Goal: Task Accomplishment & Management: Use online tool/utility

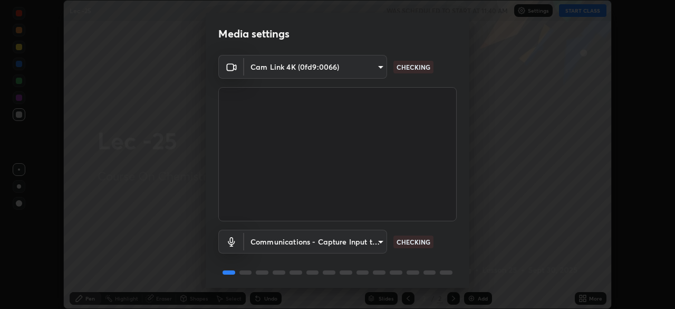
scroll to position [37, 0]
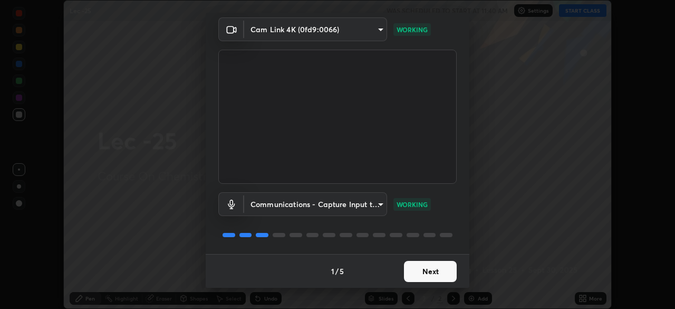
click at [427, 270] on button "Next" at bounding box center [430, 271] width 53 height 21
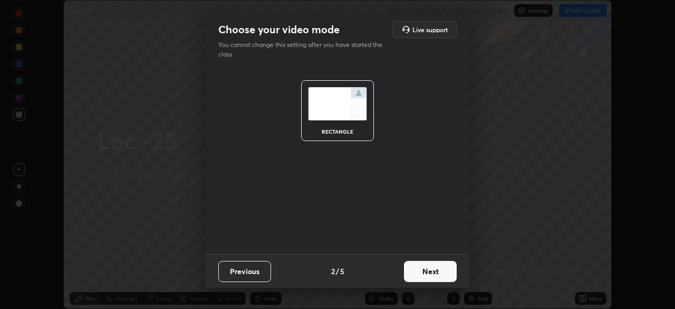
click at [450, 272] on button "Next" at bounding box center [430, 271] width 53 height 21
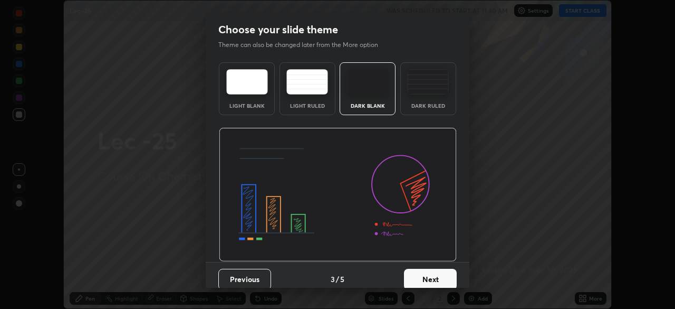
click at [447, 274] on button "Next" at bounding box center [430, 279] width 53 height 21
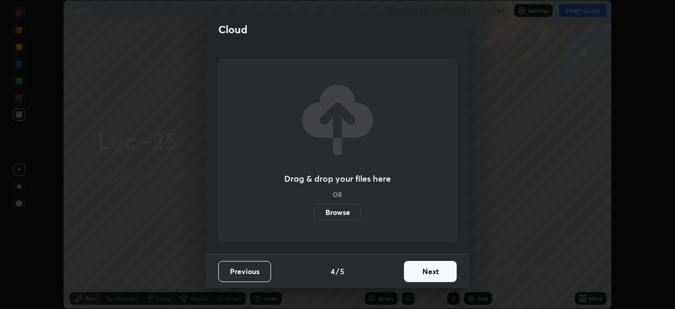
click at [441, 272] on button "Next" at bounding box center [430, 271] width 53 height 21
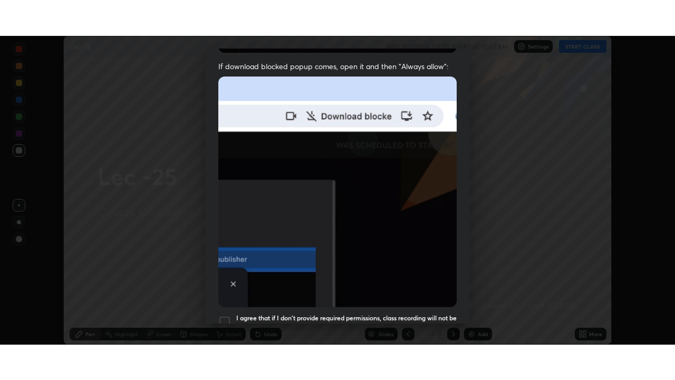
scroll to position [253, 0]
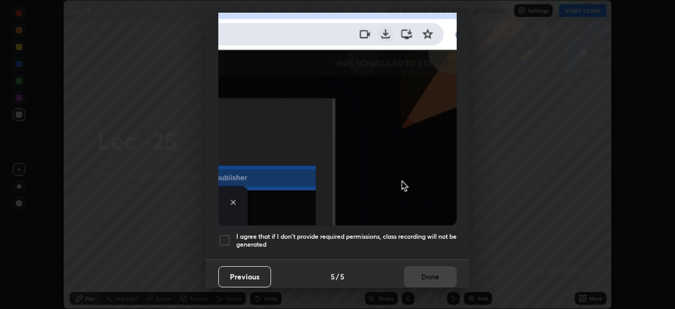
click at [232, 236] on div "I agree that if I don't provide required permissions, class recording will not …" at bounding box center [337, 240] width 238 height 13
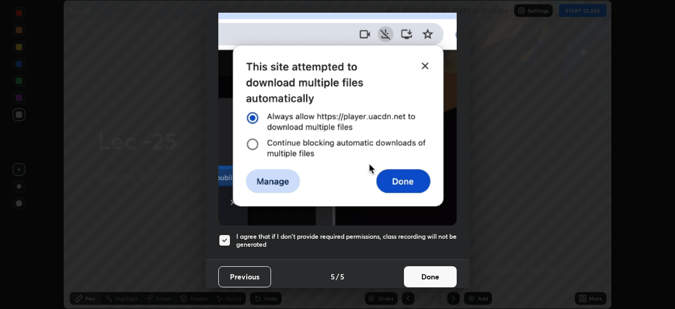
click at [435, 266] on button "Done" at bounding box center [430, 276] width 53 height 21
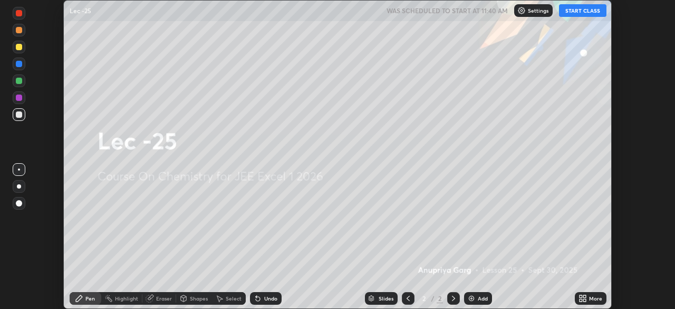
click at [578, 12] on button "START CLASS" at bounding box center [582, 10] width 47 height 13
click at [585, 296] on icon at bounding box center [585, 296] width 3 height 3
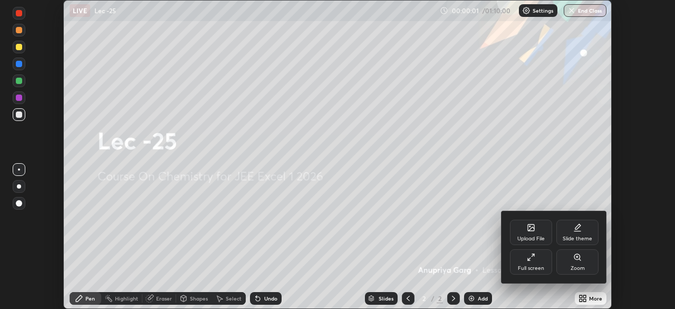
click at [534, 263] on div "Full screen" at bounding box center [531, 261] width 42 height 25
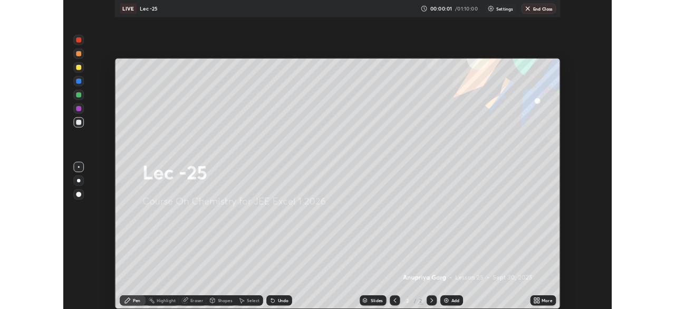
scroll to position [380, 675]
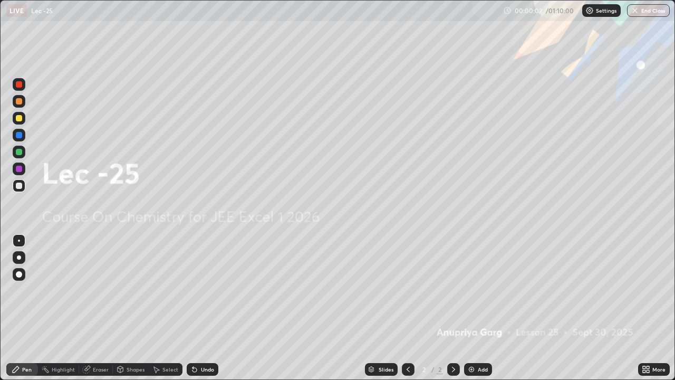
click at [475, 308] on div "Add" at bounding box center [478, 369] width 28 height 13
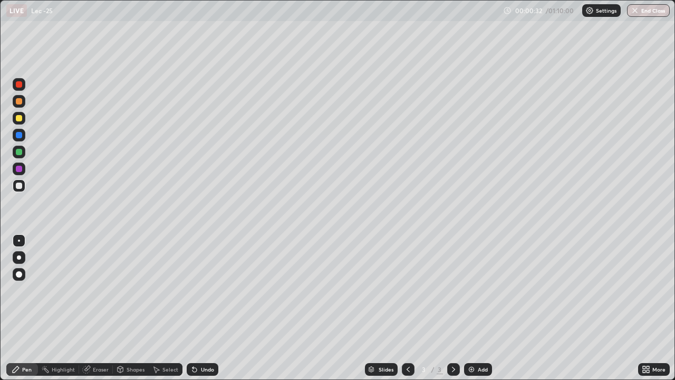
click at [20, 119] on div at bounding box center [19, 118] width 6 height 6
click at [18, 186] on div at bounding box center [19, 186] width 6 height 6
click at [98, 308] on div "Eraser" at bounding box center [101, 369] width 16 height 5
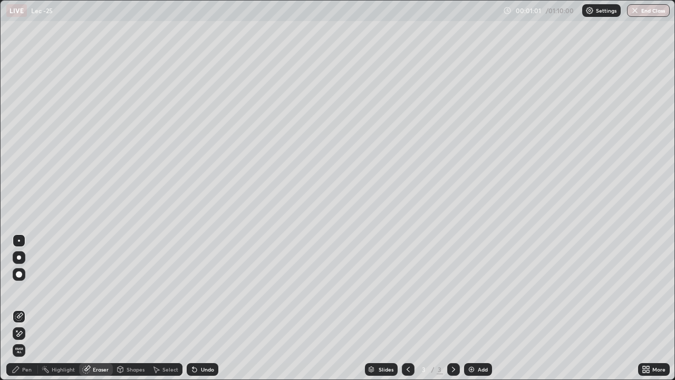
click at [26, 308] on div "Pen" at bounding box center [22, 369] width 32 height 13
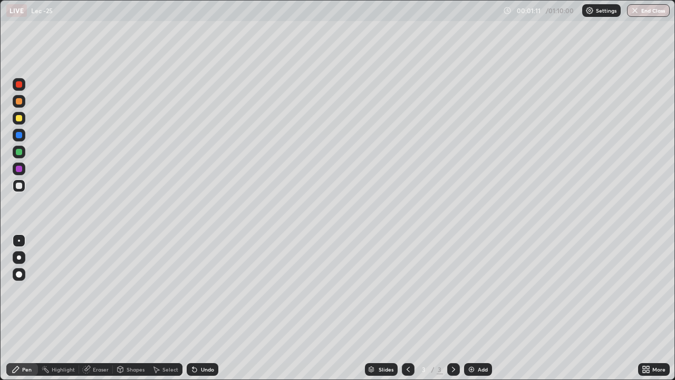
click at [99, 308] on div "Eraser" at bounding box center [101, 369] width 16 height 5
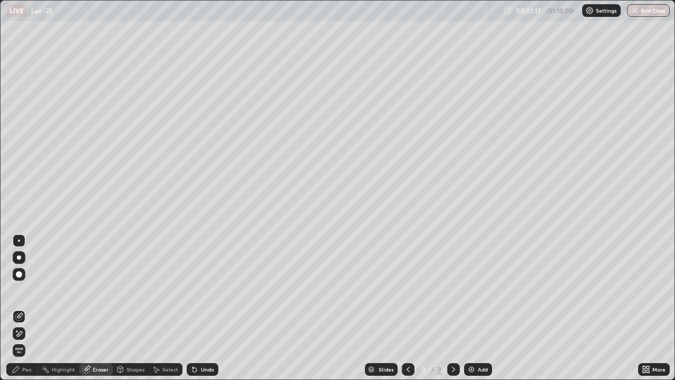
click at [27, 308] on div "Pen" at bounding box center [26, 369] width 9 height 5
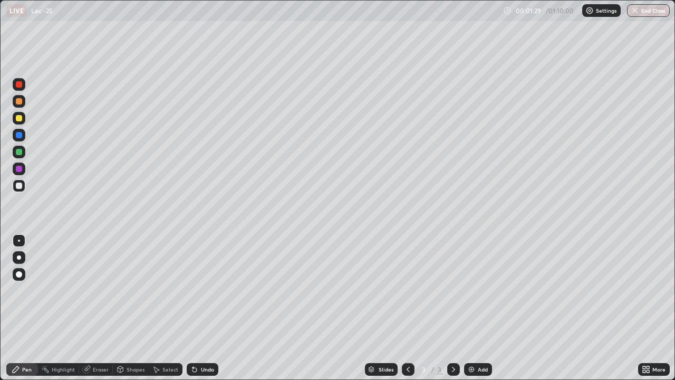
click at [94, 308] on div "Eraser" at bounding box center [101, 369] width 16 height 5
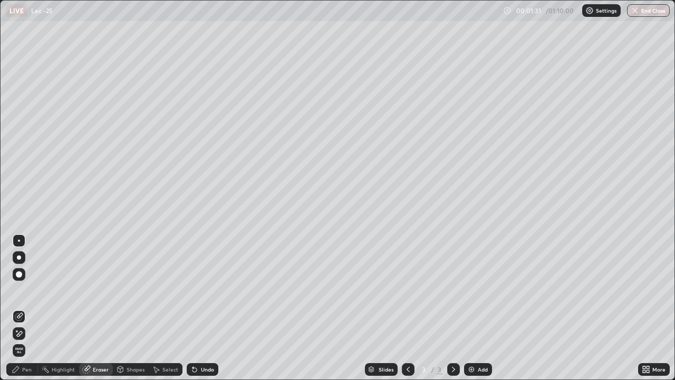
click at [19, 308] on icon at bounding box center [16, 369] width 8 height 8
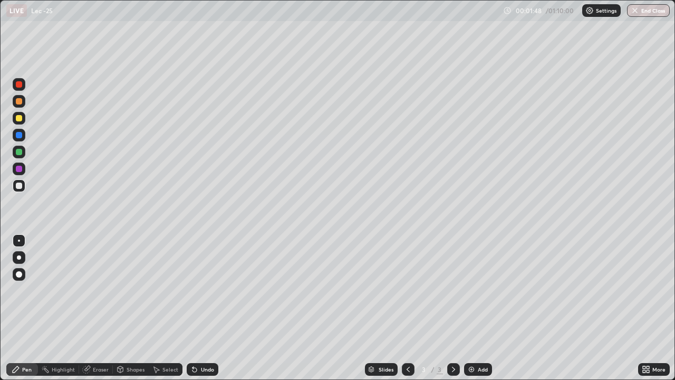
click at [21, 122] on div at bounding box center [19, 118] width 13 height 13
click at [19, 185] on div at bounding box center [19, 186] width 6 height 6
click at [18, 114] on div at bounding box center [19, 118] width 13 height 13
click at [23, 183] on div at bounding box center [19, 185] width 13 height 13
click at [171, 308] on div "Select" at bounding box center [171, 369] width 16 height 5
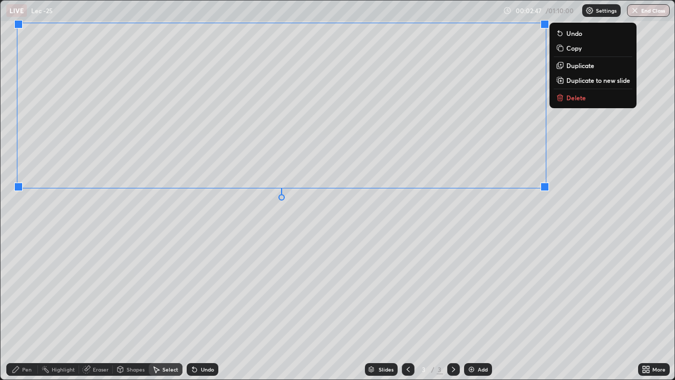
click at [366, 263] on div "0 ° Undo Copy Duplicate Duplicate to new slide Delete" at bounding box center [338, 190] width 674 height 379
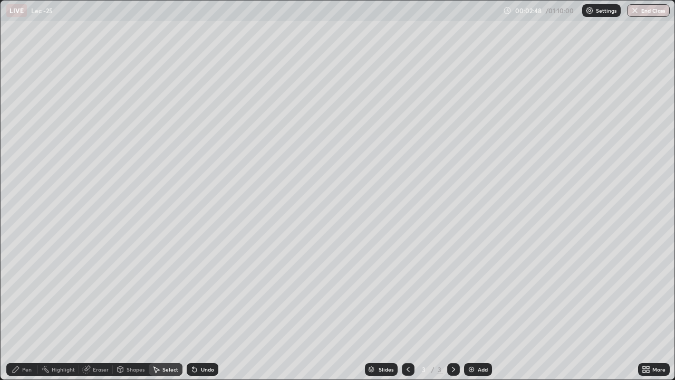
click at [30, 308] on div "Pen" at bounding box center [26, 369] width 9 height 5
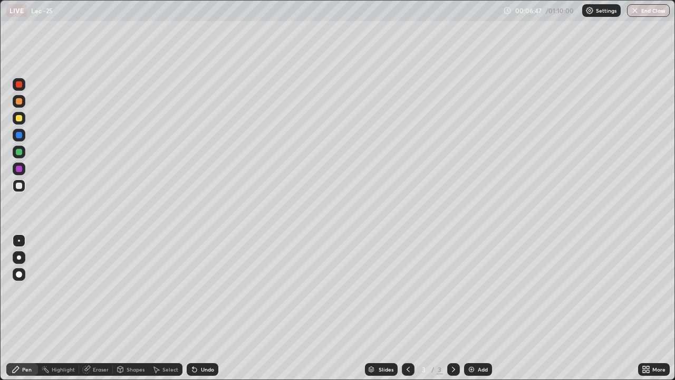
click at [474, 308] on img at bounding box center [471, 369] width 8 height 8
click at [22, 117] on div at bounding box center [19, 118] width 13 height 13
click at [101, 308] on div "Eraser" at bounding box center [101, 369] width 16 height 5
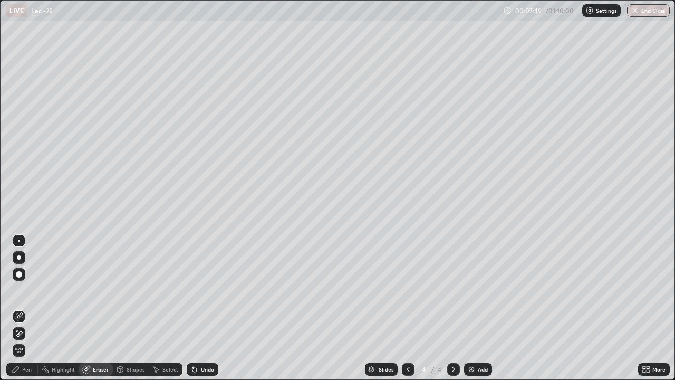
click at [27, 308] on div "Pen" at bounding box center [26, 369] width 9 height 5
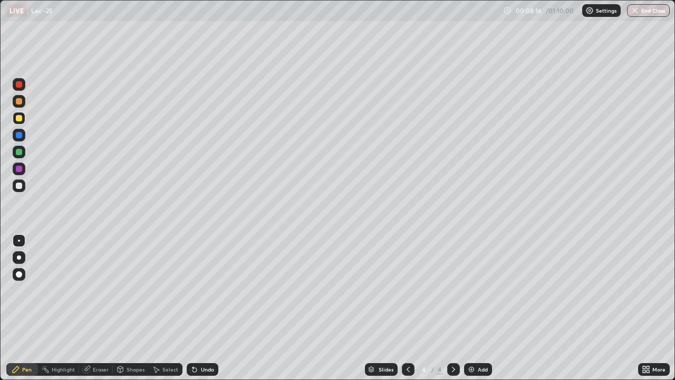
click at [21, 184] on div at bounding box center [19, 186] width 6 height 6
click at [475, 308] on div "Add" at bounding box center [478, 369] width 28 height 13
click at [21, 119] on div at bounding box center [19, 118] width 6 height 6
click at [22, 186] on div at bounding box center [19, 186] width 6 height 6
click at [103, 308] on div "Eraser" at bounding box center [101, 369] width 16 height 5
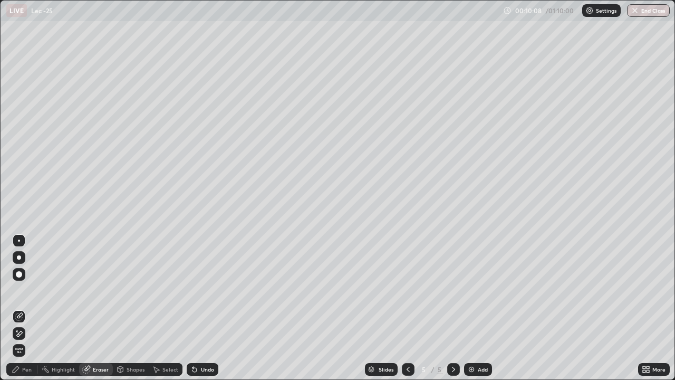
click at [30, 308] on div "Pen" at bounding box center [26, 369] width 9 height 5
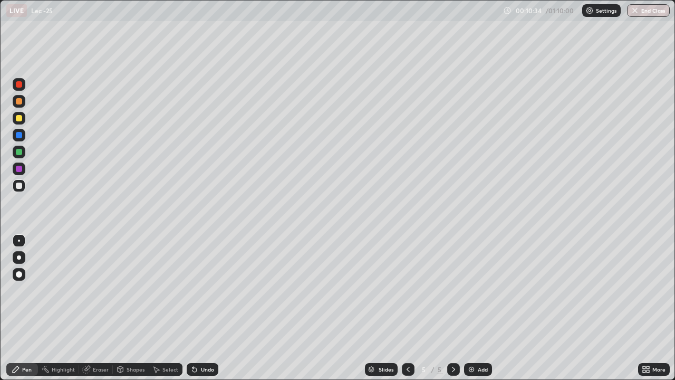
click at [18, 117] on div at bounding box center [19, 118] width 6 height 6
click at [20, 186] on div at bounding box center [19, 186] width 6 height 6
click at [16, 117] on div at bounding box center [19, 118] width 6 height 6
click at [21, 185] on div at bounding box center [19, 186] width 6 height 6
click at [168, 308] on div "Select" at bounding box center [166, 369] width 34 height 13
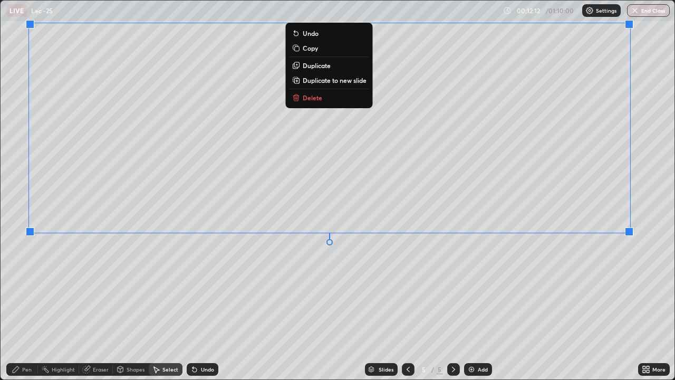
click at [407, 272] on div "0 ° Undo Copy Duplicate Duplicate to new slide Delete" at bounding box center [338, 190] width 674 height 379
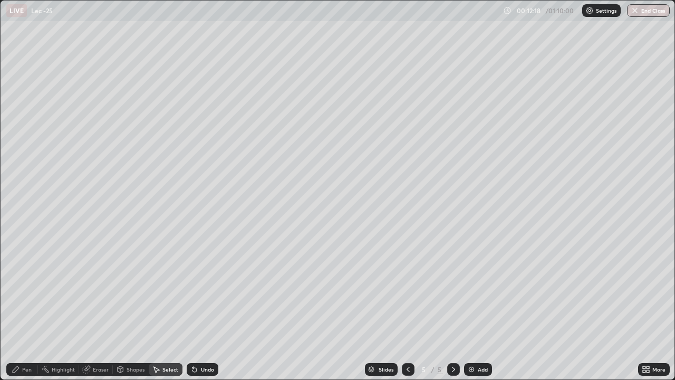
click at [32, 308] on div "Pen" at bounding box center [22, 369] width 32 height 13
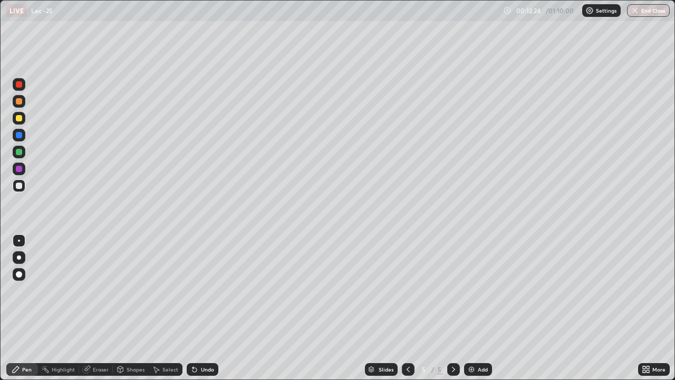
click at [643, 308] on icon at bounding box center [644, 367] width 3 height 3
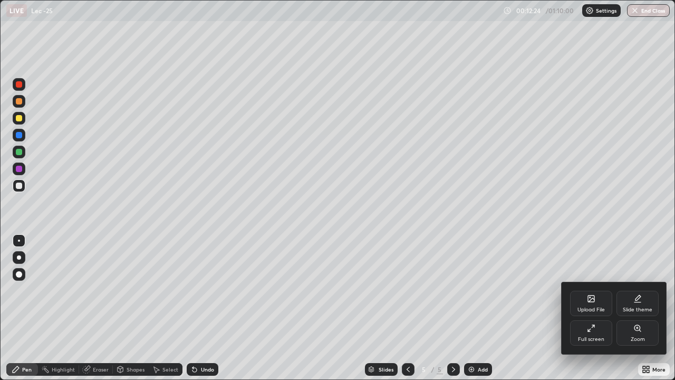
click at [587, 308] on div "Full screen" at bounding box center [591, 332] width 42 height 25
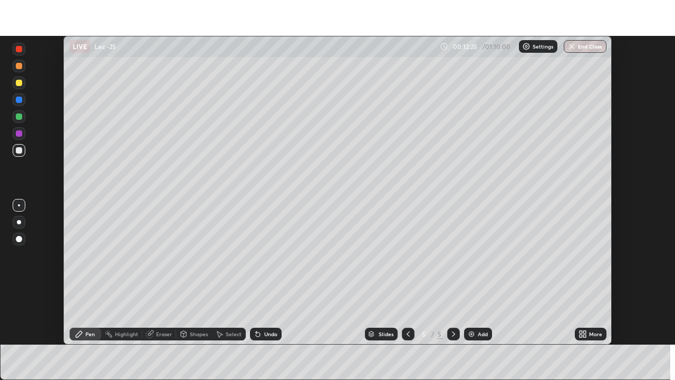
scroll to position [52454, 52087]
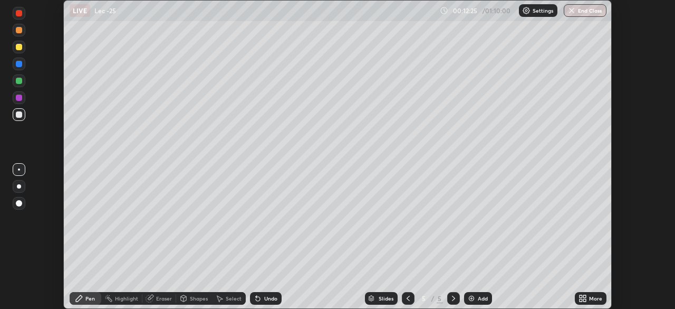
click at [591, 298] on div "More" at bounding box center [595, 297] width 13 height 5
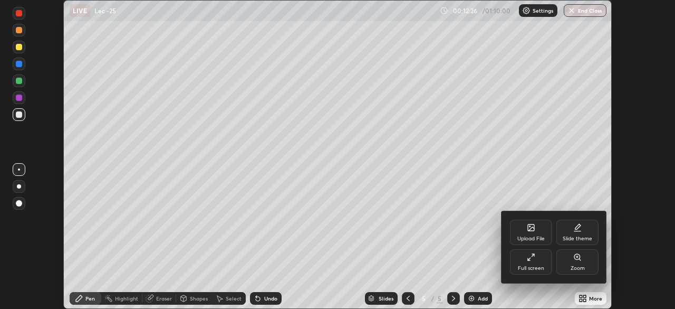
click at [531, 265] on div "Full screen" at bounding box center [531, 267] width 26 height 5
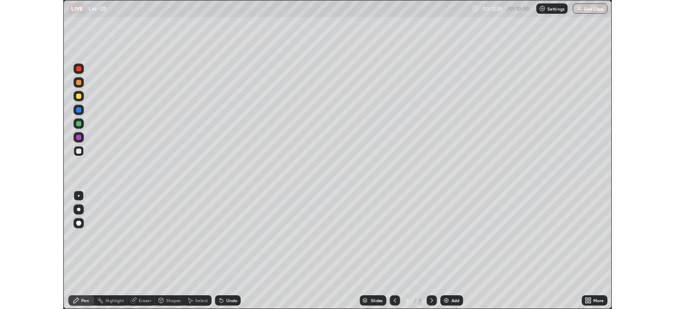
scroll to position [380, 675]
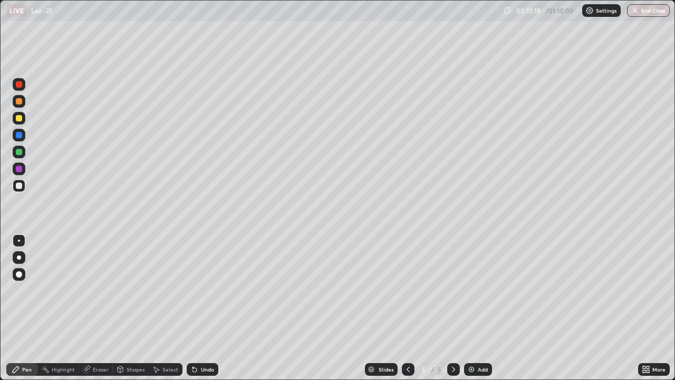
click at [25, 116] on div at bounding box center [19, 118] width 13 height 13
click at [478, 308] on div "Add" at bounding box center [483, 369] width 10 height 5
click at [18, 136] on div at bounding box center [19, 135] width 6 height 6
click at [22, 118] on div at bounding box center [19, 118] width 13 height 13
click at [23, 187] on div at bounding box center [19, 185] width 13 height 13
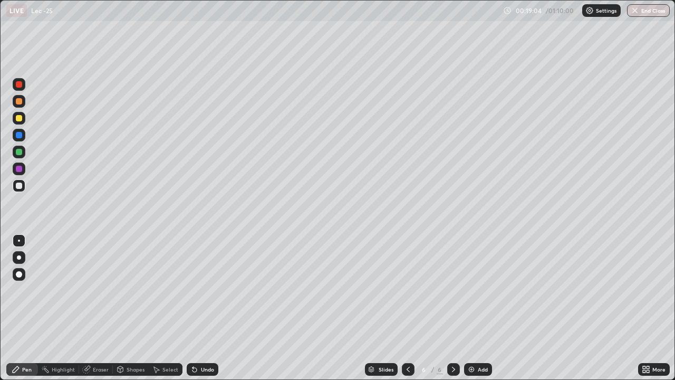
click at [167, 308] on div "Select" at bounding box center [171, 369] width 16 height 5
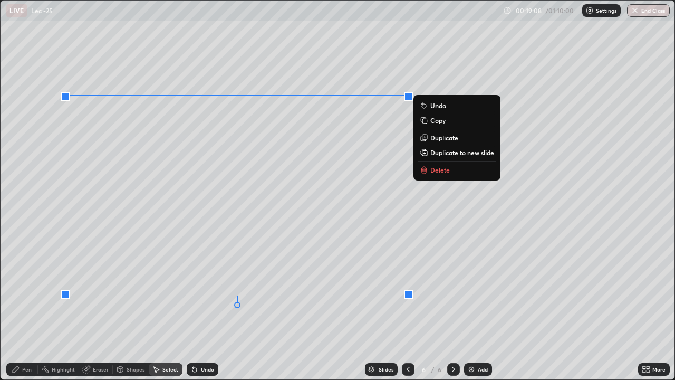
click at [164, 308] on div "0 ° Undo Copy Duplicate Duplicate to new slide Delete" at bounding box center [338, 190] width 674 height 379
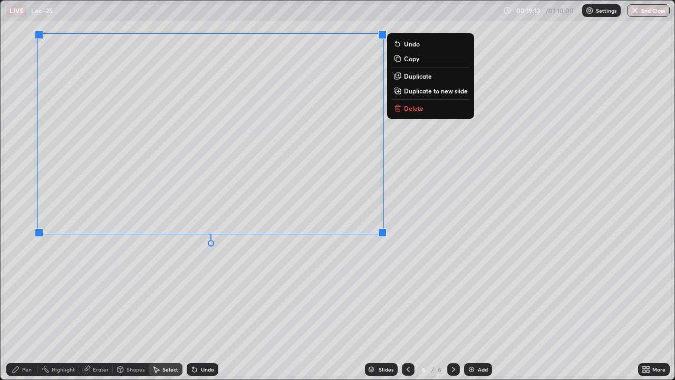
click at [269, 265] on div "0 ° Undo Copy Duplicate Duplicate to new slide Delete" at bounding box center [338, 190] width 674 height 379
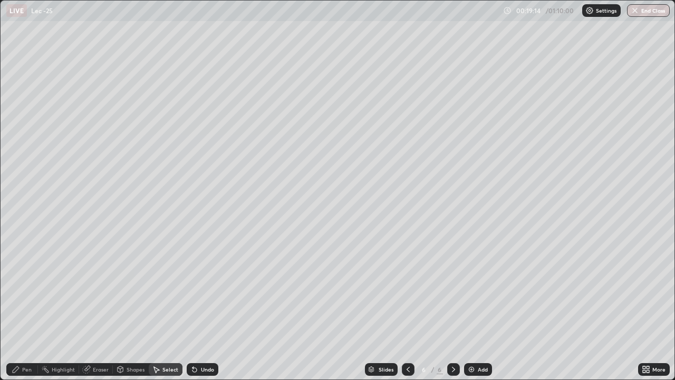
click at [32, 308] on div "Pen" at bounding box center [22, 369] width 32 height 13
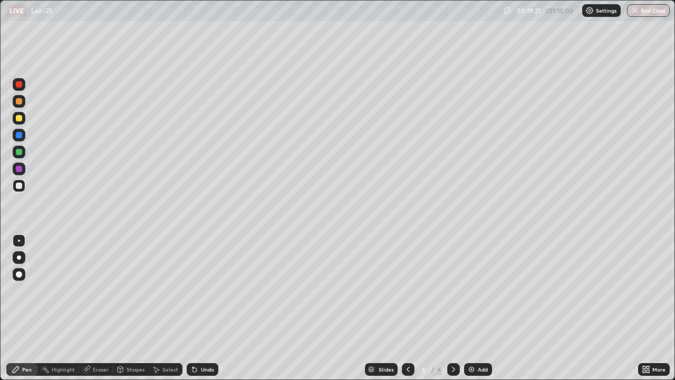
click at [650, 308] on icon at bounding box center [646, 369] width 8 height 8
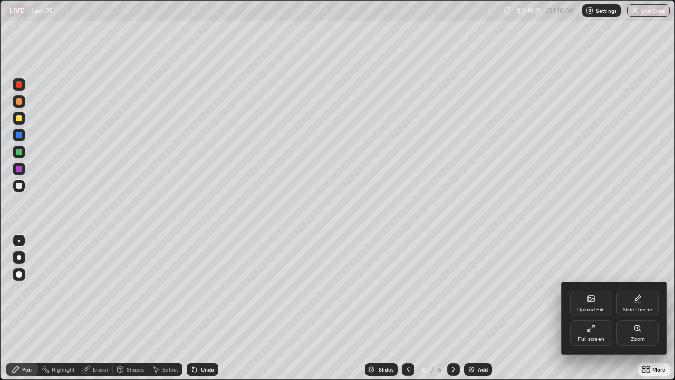
click at [592, 308] on div "Full screen" at bounding box center [591, 339] width 26 height 5
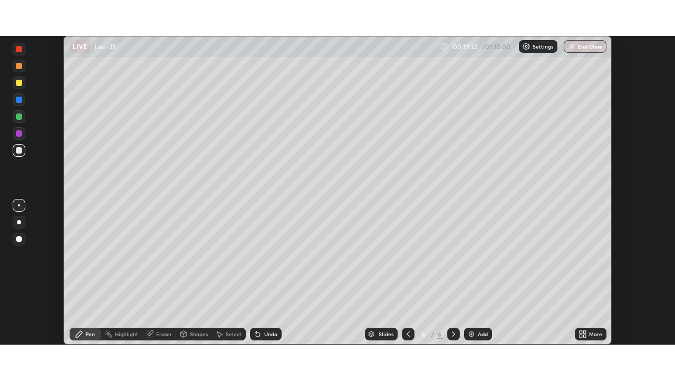
scroll to position [52454, 52087]
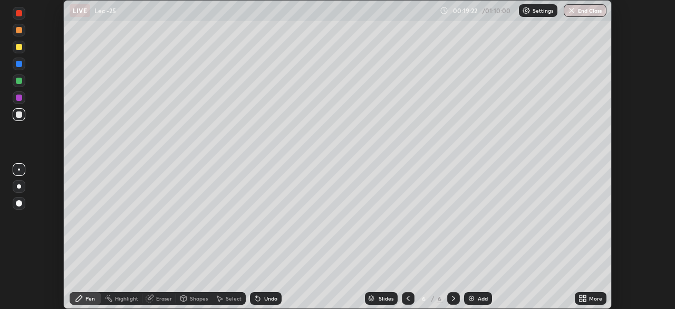
click at [599, 299] on div "More" at bounding box center [595, 297] width 13 height 5
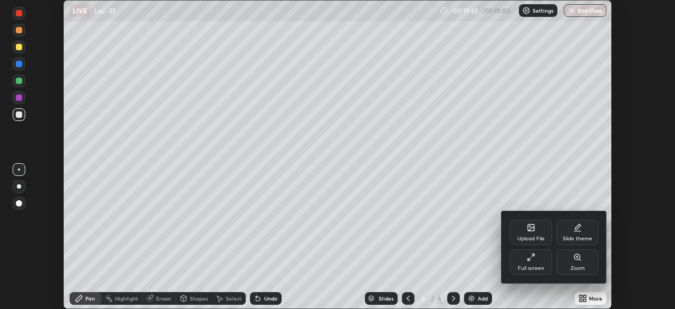
click at [529, 264] on div "Full screen" at bounding box center [531, 261] width 42 height 25
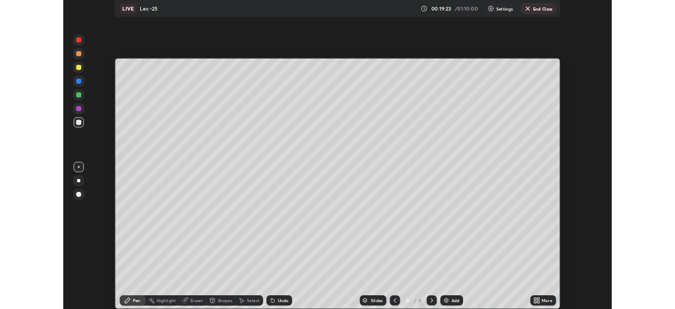
scroll to position [380, 675]
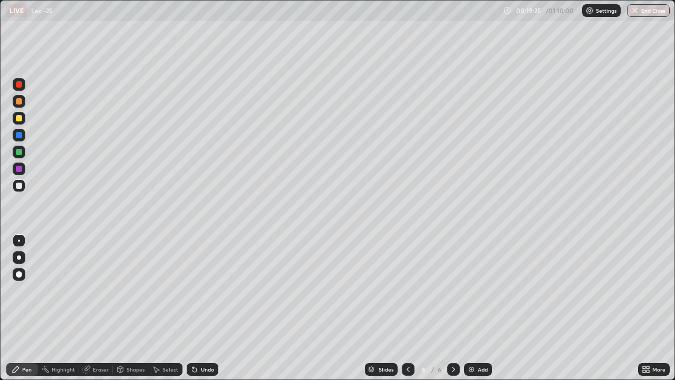
click at [128, 308] on div "Shapes" at bounding box center [136, 369] width 18 height 5
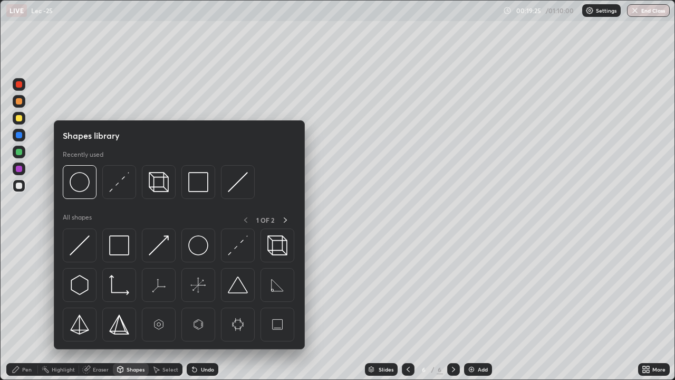
click at [93, 308] on div "Eraser" at bounding box center [101, 369] width 16 height 5
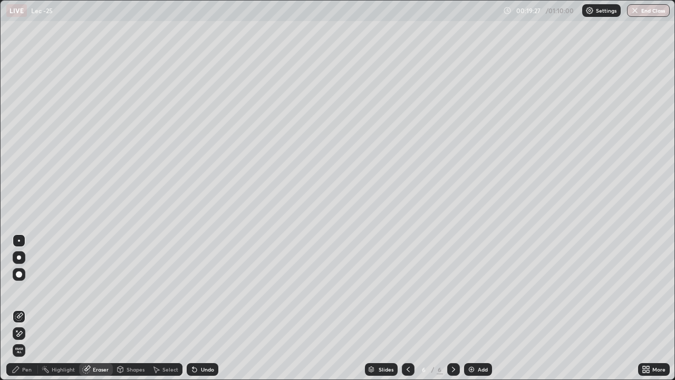
click at [26, 308] on div "Pen" at bounding box center [26, 369] width 9 height 5
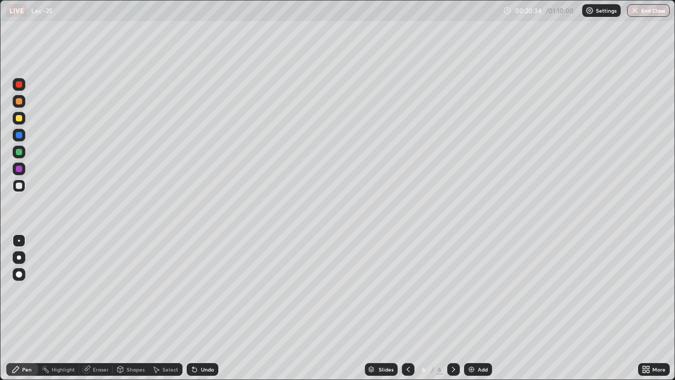
click at [101, 308] on div "Eraser" at bounding box center [101, 369] width 16 height 5
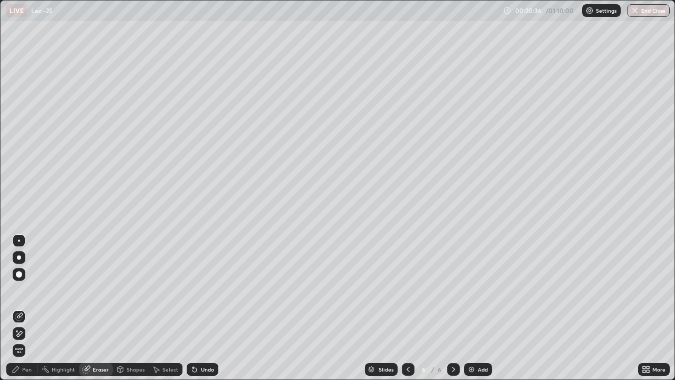
click at [27, 308] on div "Pen" at bounding box center [26, 369] width 9 height 5
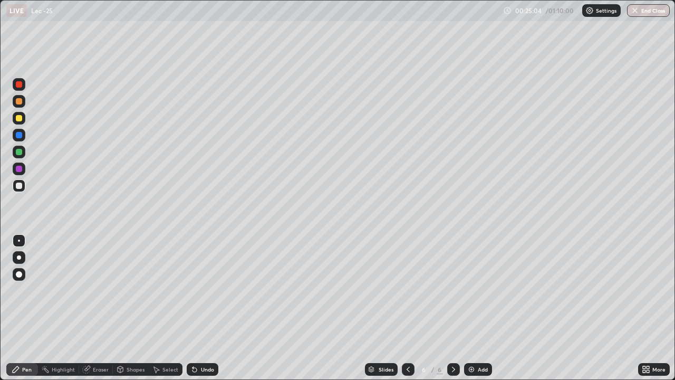
click at [469, 308] on img at bounding box center [471, 369] width 8 height 8
click at [409, 308] on icon at bounding box center [408, 369] width 8 height 8
click at [465, 308] on div "Add" at bounding box center [478, 369] width 28 height 13
click at [20, 118] on div at bounding box center [19, 118] width 6 height 6
click at [23, 188] on div at bounding box center [19, 185] width 13 height 13
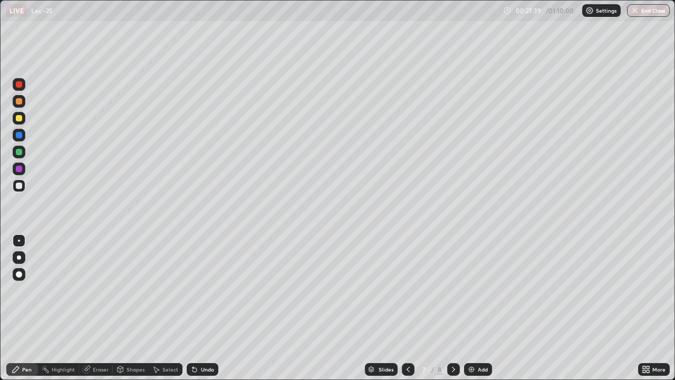
click at [96, 308] on div "Eraser" at bounding box center [101, 369] width 16 height 5
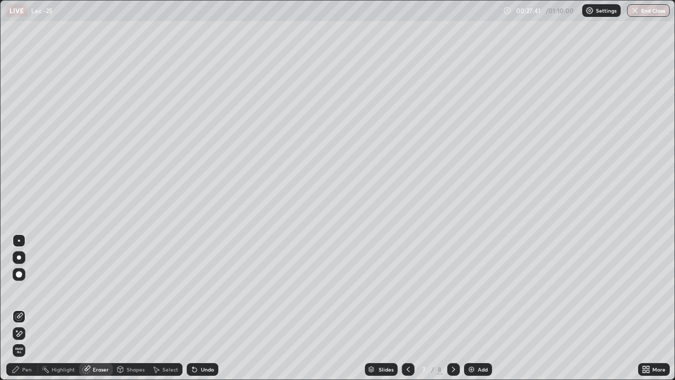
click at [27, 308] on div "Pen" at bounding box center [26, 369] width 9 height 5
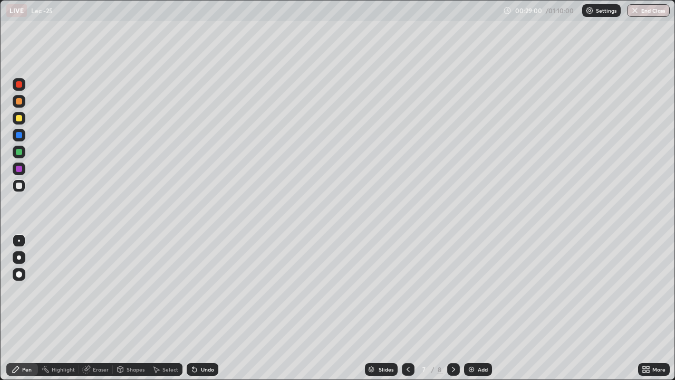
click at [480, 308] on div "Add" at bounding box center [483, 369] width 10 height 5
click at [21, 119] on div at bounding box center [19, 118] width 6 height 6
click at [20, 187] on div at bounding box center [19, 186] width 6 height 6
click at [18, 121] on div at bounding box center [19, 118] width 6 height 6
click at [22, 187] on div at bounding box center [19, 186] width 6 height 6
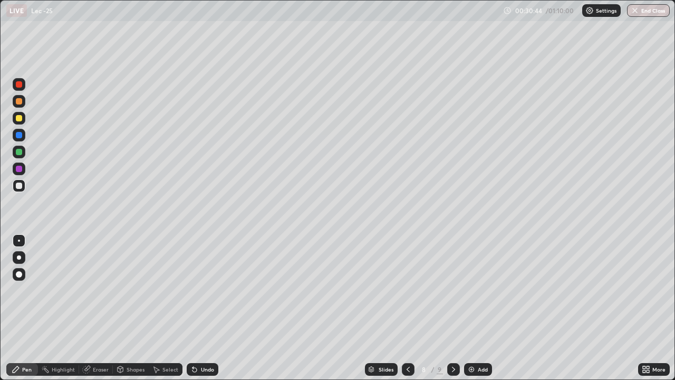
click at [23, 120] on div at bounding box center [19, 118] width 13 height 13
click at [18, 186] on div at bounding box center [19, 186] width 6 height 6
click at [169, 308] on div "Select" at bounding box center [171, 369] width 16 height 5
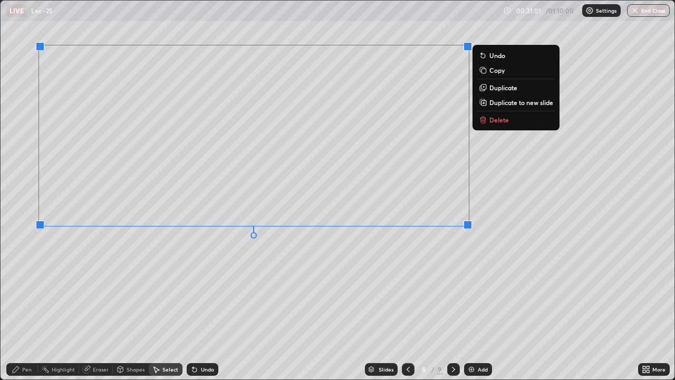
click at [215, 279] on div "0 ° Undo Copy Duplicate Duplicate to new slide Delete" at bounding box center [338, 190] width 674 height 379
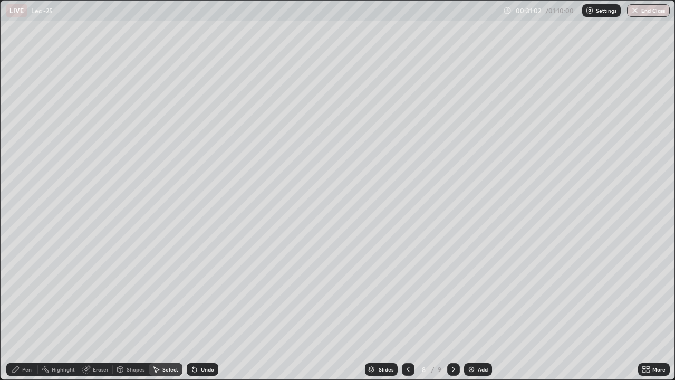
click at [20, 308] on icon at bounding box center [16, 369] width 8 height 8
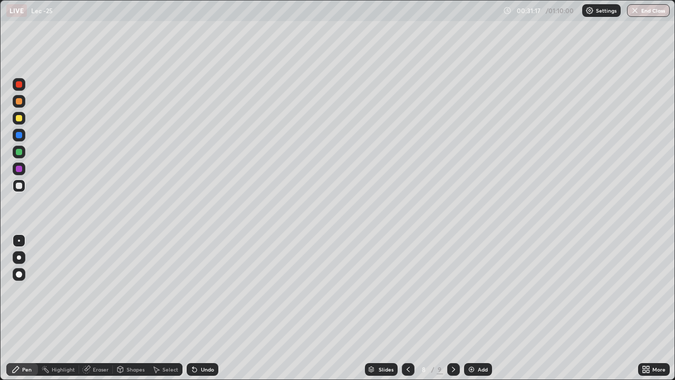
click at [647, 308] on icon at bounding box center [648, 367] width 3 height 3
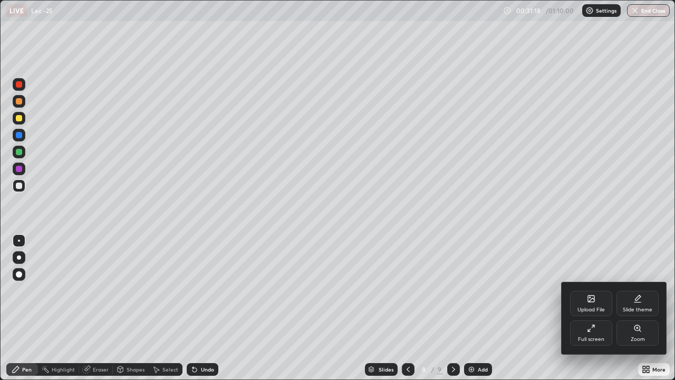
click at [580, 308] on div "Full screen" at bounding box center [591, 339] width 26 height 5
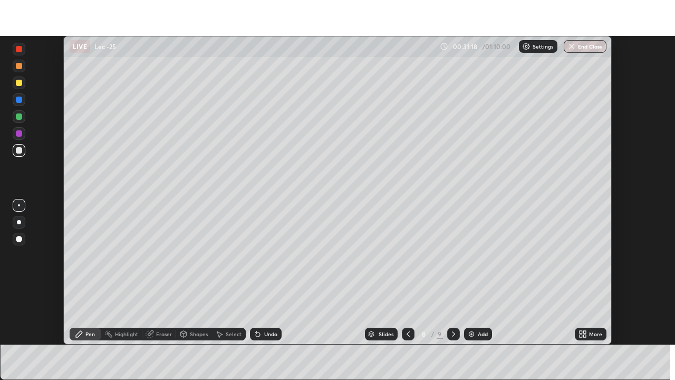
scroll to position [52454, 52087]
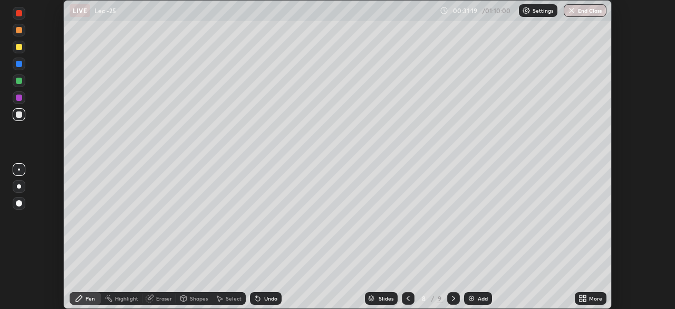
click at [595, 299] on div "More" at bounding box center [595, 297] width 13 height 5
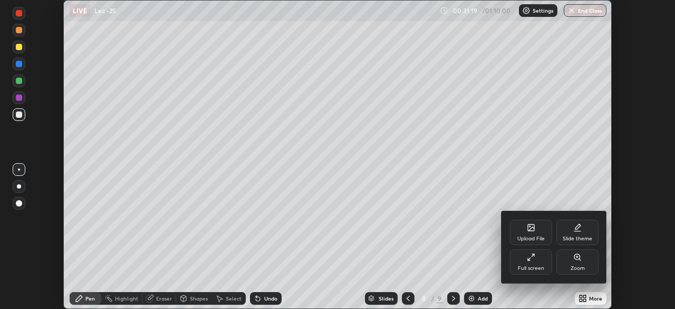
click at [537, 264] on div "Full screen" at bounding box center [531, 261] width 42 height 25
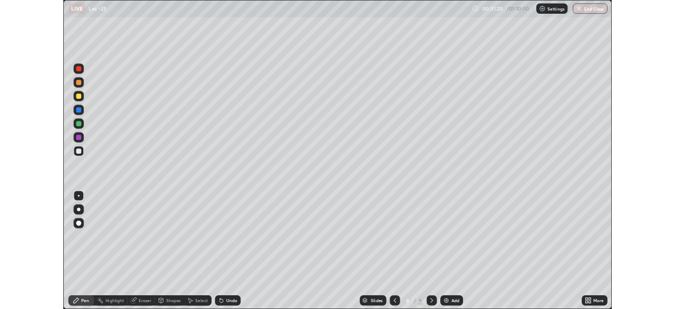
scroll to position [380, 675]
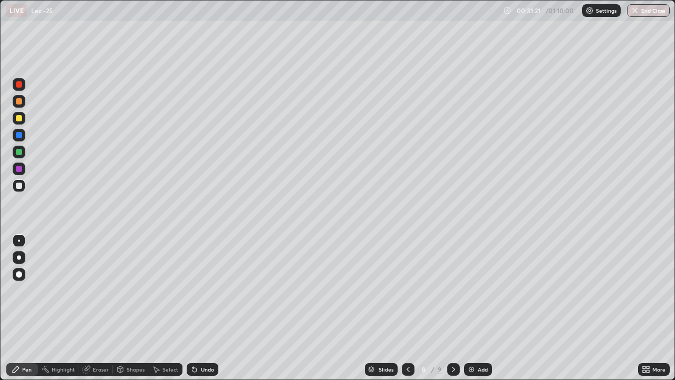
click at [100, 308] on div "Eraser" at bounding box center [101, 369] width 16 height 5
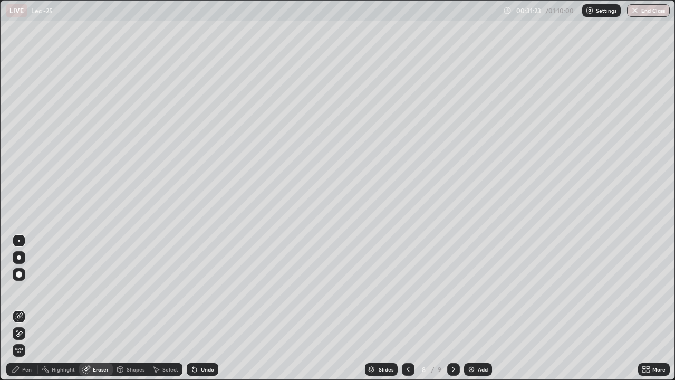
click at [25, 308] on div "Pen" at bounding box center [22, 369] width 32 height 13
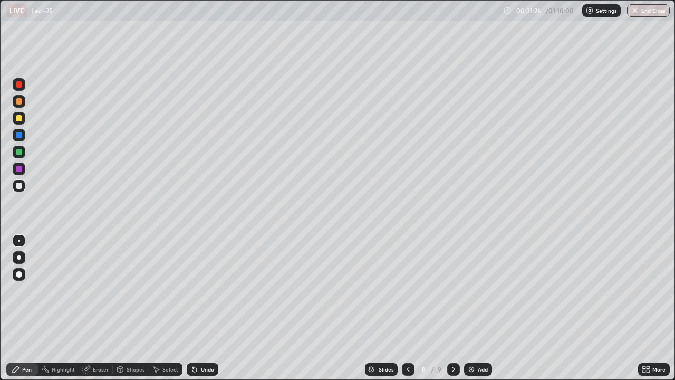
click at [20, 123] on div at bounding box center [19, 118] width 13 height 13
click at [23, 186] on div at bounding box center [19, 185] width 13 height 13
click at [22, 125] on div at bounding box center [19, 118] width 13 height 17
click at [475, 308] on div "Add" at bounding box center [478, 369] width 28 height 13
click at [406, 308] on icon at bounding box center [408, 369] width 8 height 8
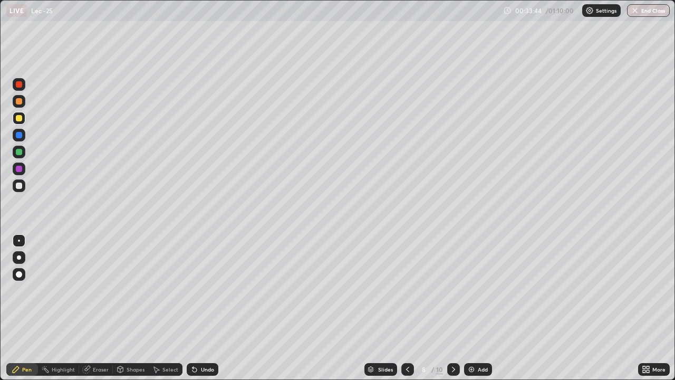
click at [453, 308] on icon at bounding box center [454, 369] width 8 height 8
click at [22, 187] on div at bounding box center [19, 186] width 6 height 6
click at [22, 120] on div at bounding box center [19, 118] width 6 height 6
click at [23, 192] on div at bounding box center [19, 185] width 13 height 17
click at [156, 308] on icon at bounding box center [156, 369] width 8 height 8
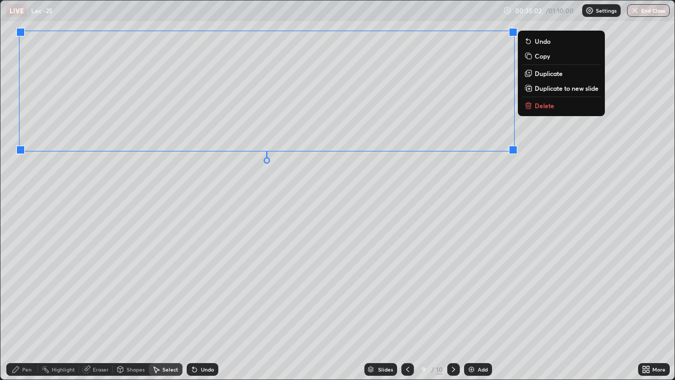
click at [296, 188] on div "0 ° Undo Copy Duplicate Duplicate to new slide Delete" at bounding box center [338, 190] width 674 height 379
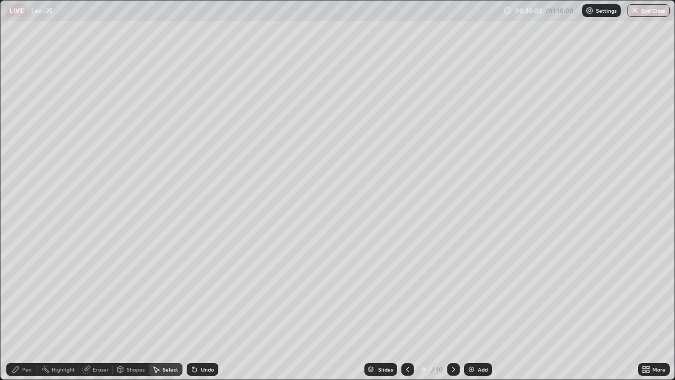
click at [647, 308] on icon at bounding box center [648, 367] width 3 height 3
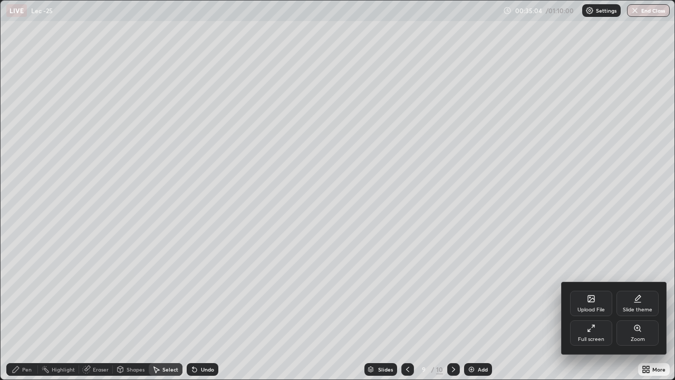
click at [578, 308] on div "Full screen" at bounding box center [591, 332] width 42 height 25
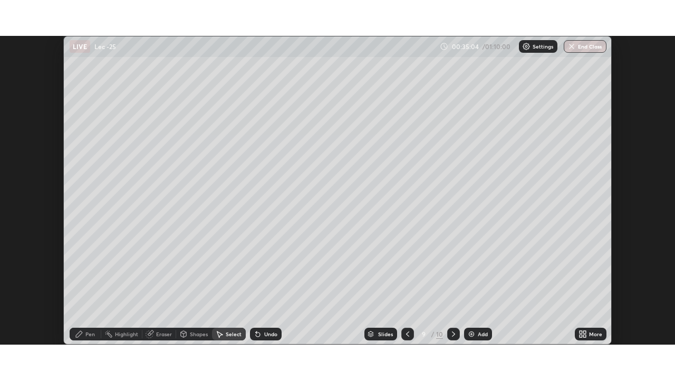
scroll to position [52454, 52087]
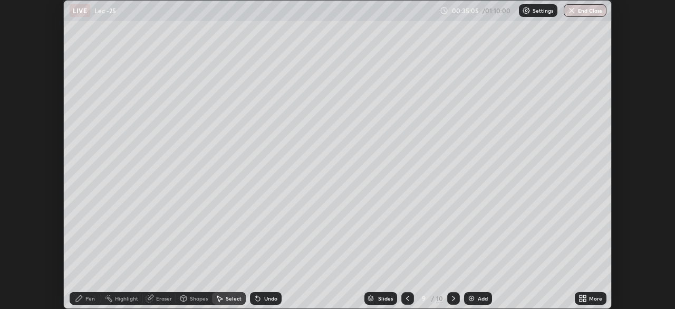
click at [588, 300] on div "More" at bounding box center [591, 298] width 32 height 13
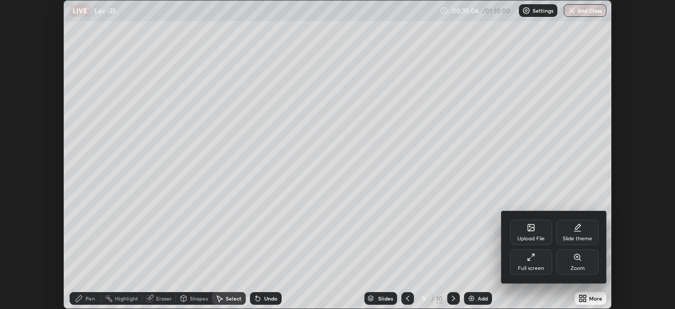
click at [527, 263] on div "Full screen" at bounding box center [531, 261] width 42 height 25
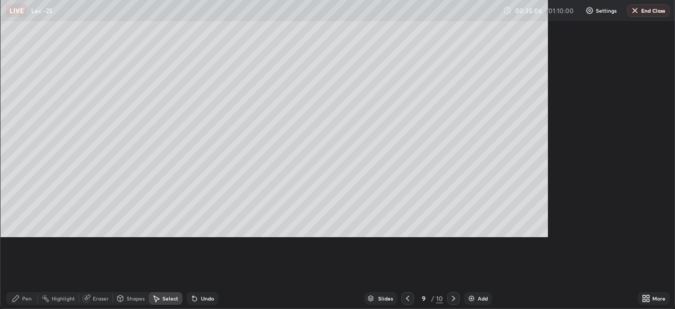
scroll to position [380, 675]
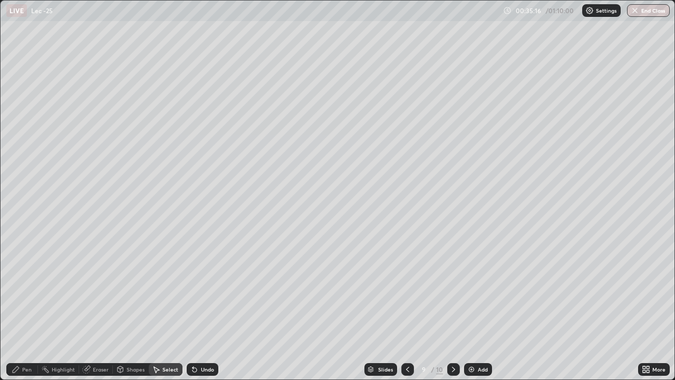
click at [32, 308] on div "Pen" at bounding box center [22, 369] width 32 height 13
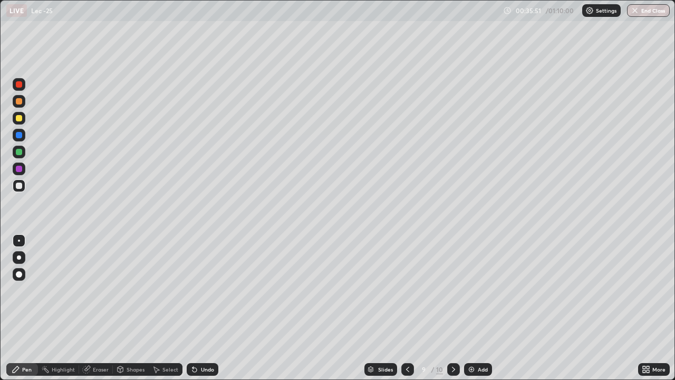
click at [18, 119] on div at bounding box center [19, 118] width 6 height 6
click at [24, 188] on div at bounding box center [19, 185] width 13 height 13
click at [476, 308] on div "Add" at bounding box center [478, 369] width 28 height 13
click at [22, 118] on div at bounding box center [19, 118] width 13 height 13
click at [20, 188] on div at bounding box center [19, 186] width 6 height 6
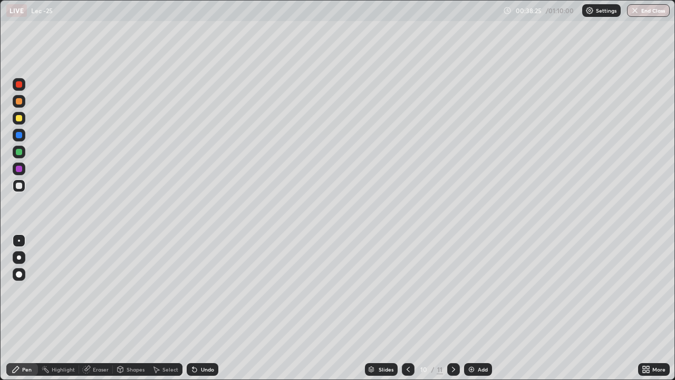
click at [132, 308] on div "Shapes" at bounding box center [136, 369] width 18 height 5
click at [18, 102] on div at bounding box center [19, 101] width 6 height 6
click at [202, 308] on div "Undo" at bounding box center [207, 369] width 13 height 5
click at [30, 308] on div "Pen" at bounding box center [26, 369] width 9 height 5
click at [163, 308] on div "Select" at bounding box center [171, 369] width 16 height 5
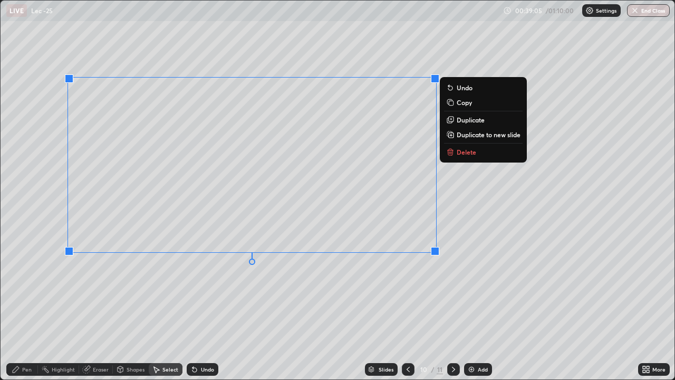
click at [269, 283] on div "0 ° Undo Copy Duplicate Duplicate to new slide Delete" at bounding box center [338, 190] width 674 height 379
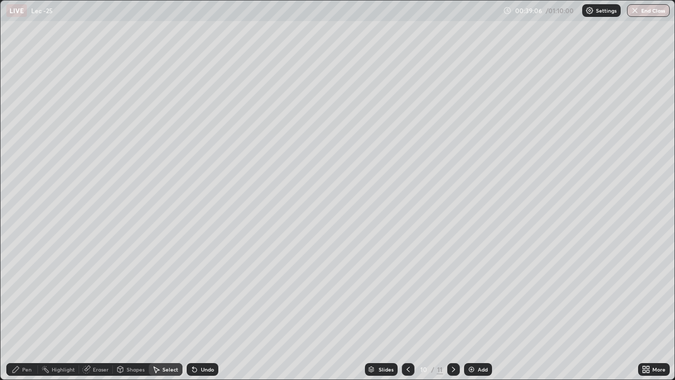
click at [25, 308] on div "Pen" at bounding box center [26, 369] width 9 height 5
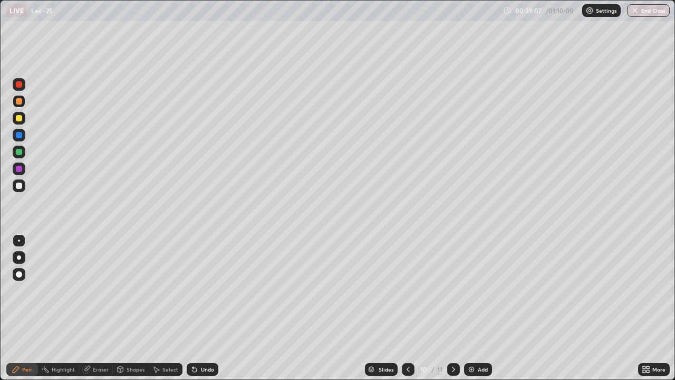
click at [21, 184] on div at bounding box center [19, 186] width 6 height 6
click at [652, 308] on div "More" at bounding box center [654, 369] width 32 height 13
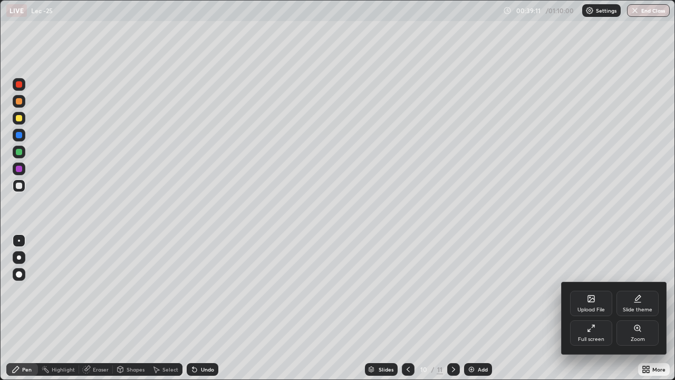
click at [580, 308] on div "Full screen" at bounding box center [591, 332] width 42 height 25
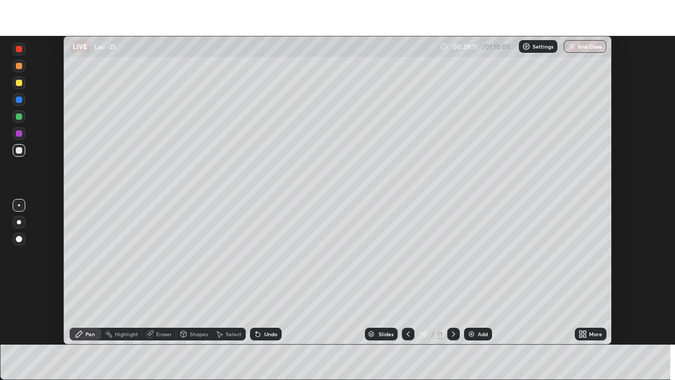
scroll to position [52454, 52087]
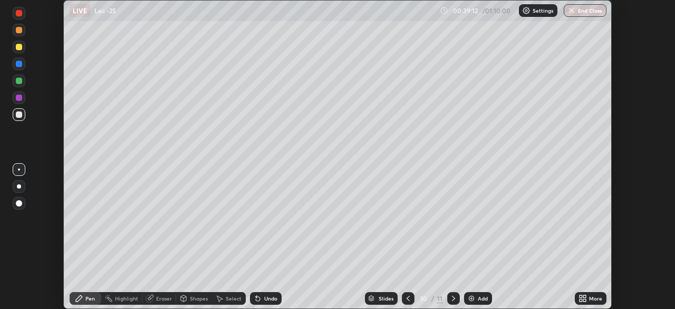
click at [579, 298] on icon at bounding box center [583, 298] width 8 height 8
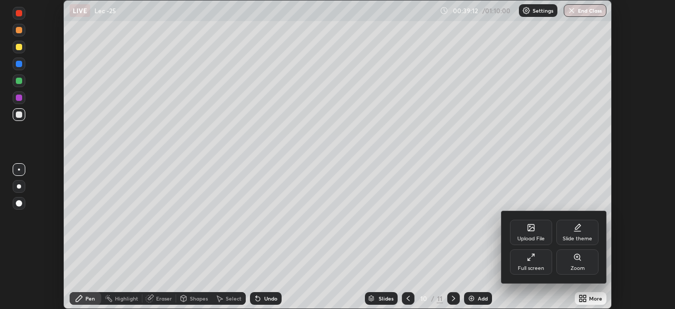
click at [525, 264] on div "Full screen" at bounding box center [531, 261] width 42 height 25
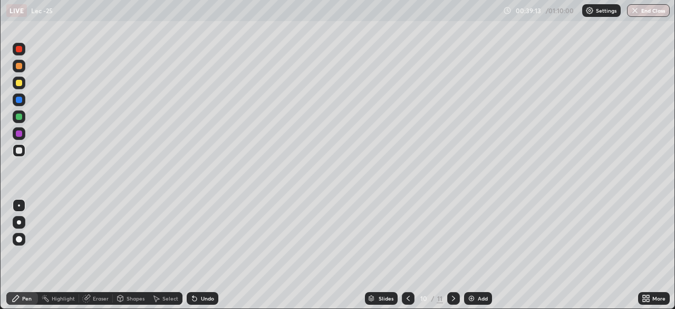
scroll to position [380, 675]
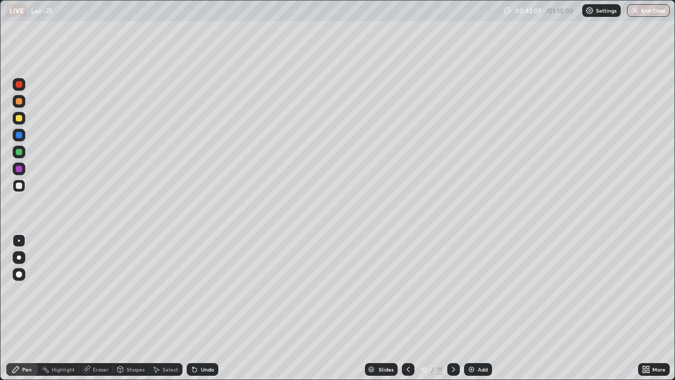
click at [474, 308] on img at bounding box center [471, 369] width 8 height 8
click at [18, 189] on div at bounding box center [19, 185] width 13 height 13
click at [196, 308] on icon at bounding box center [194, 369] width 8 height 8
click at [20, 101] on div at bounding box center [19, 101] width 6 height 6
click at [165, 308] on div "Select" at bounding box center [171, 369] width 16 height 5
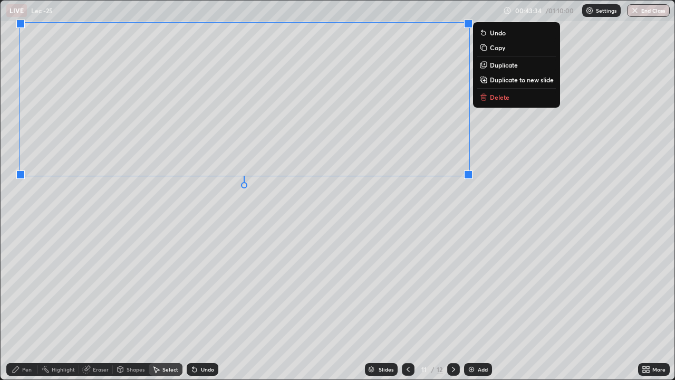
click at [251, 200] on div "0 ° Undo Copy Duplicate Duplicate to new slide Delete" at bounding box center [338, 190] width 674 height 379
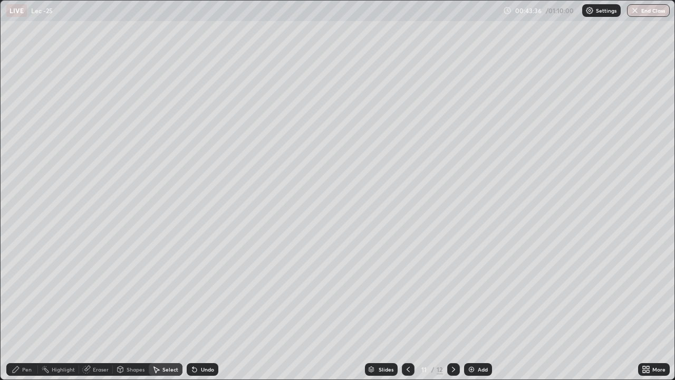
click at [650, 308] on icon at bounding box center [646, 369] width 8 height 8
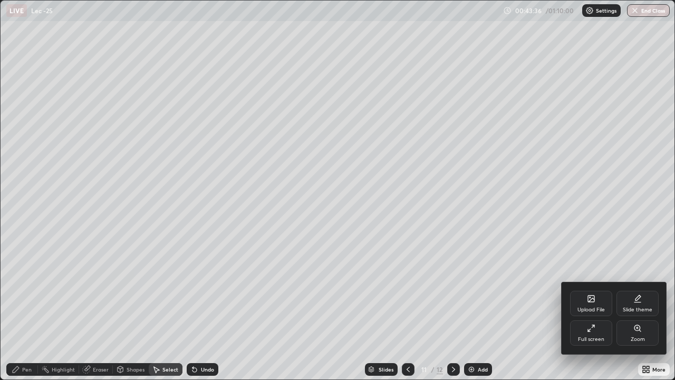
click at [589, 308] on div "Full screen" at bounding box center [591, 332] width 42 height 25
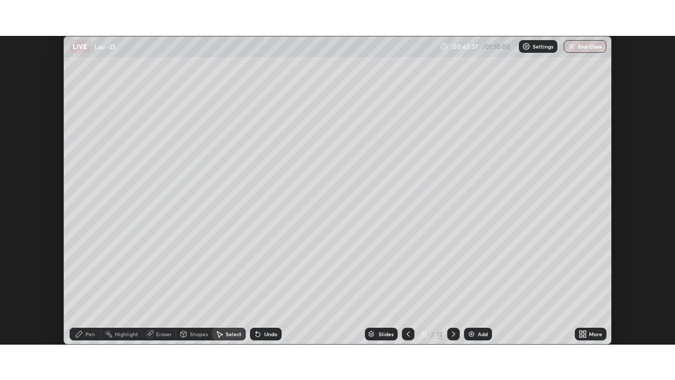
scroll to position [52454, 52087]
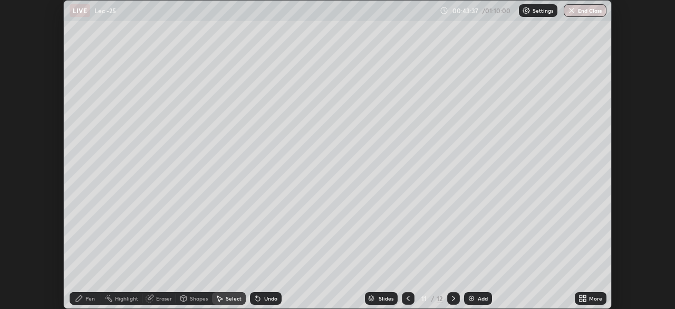
click at [590, 299] on div "More" at bounding box center [595, 297] width 13 height 5
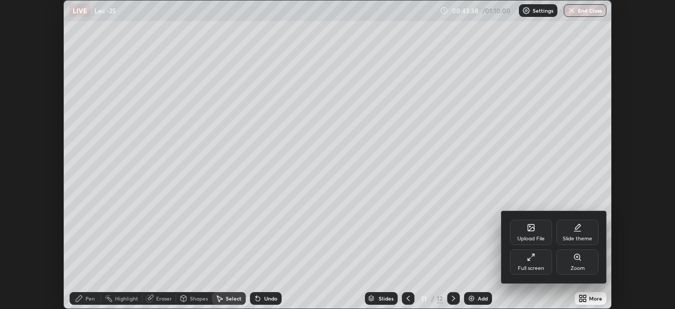
click at [536, 266] on div "Full screen" at bounding box center [531, 267] width 26 height 5
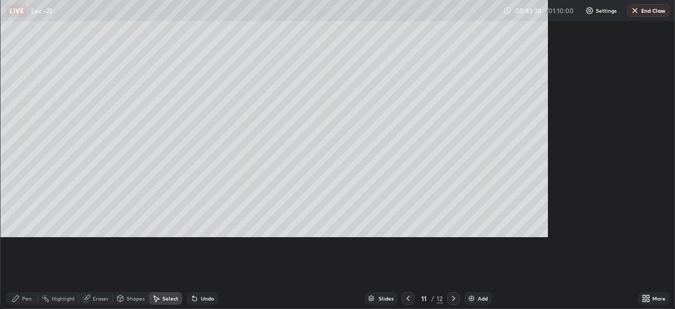
scroll to position [380, 675]
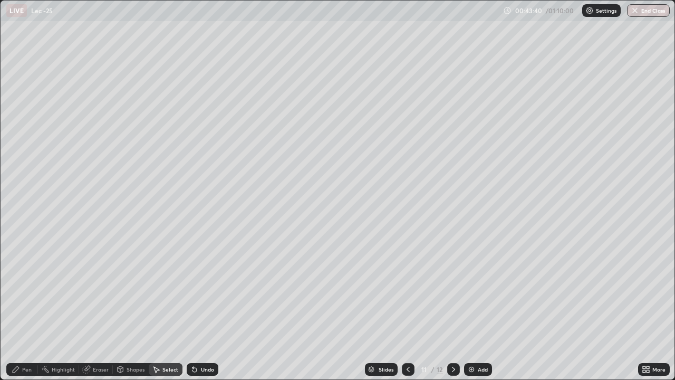
click at [30, 308] on div "Pen" at bounding box center [26, 369] width 9 height 5
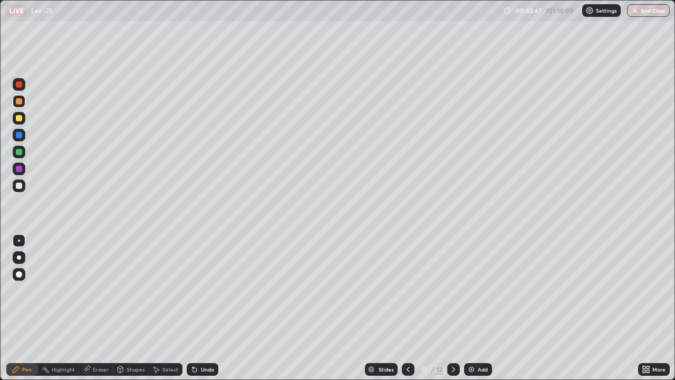
click at [93, 308] on div "Eraser" at bounding box center [96, 369] width 34 height 13
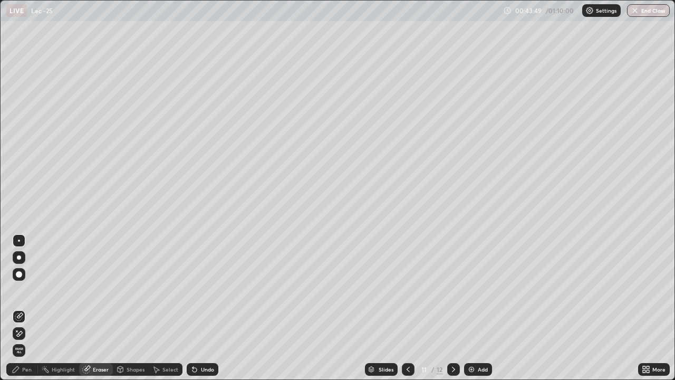
click at [20, 308] on icon at bounding box center [16, 369] width 8 height 8
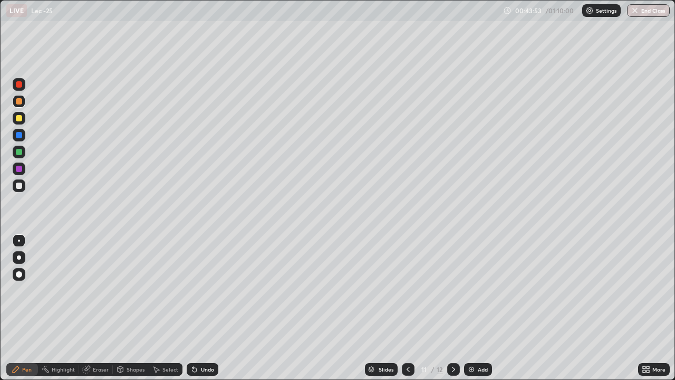
click at [99, 308] on div "Eraser" at bounding box center [101, 369] width 16 height 5
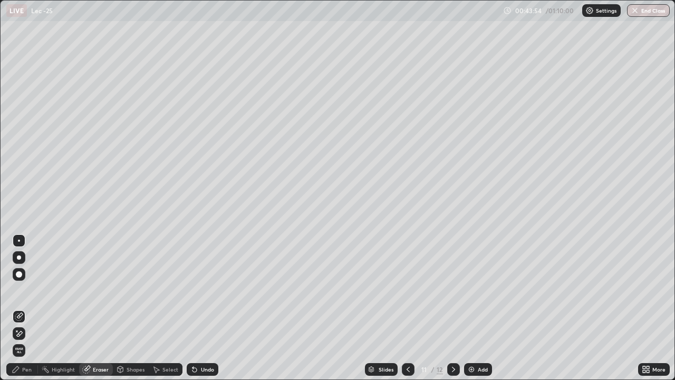
click at [22, 308] on div "Pen" at bounding box center [22, 369] width 32 height 13
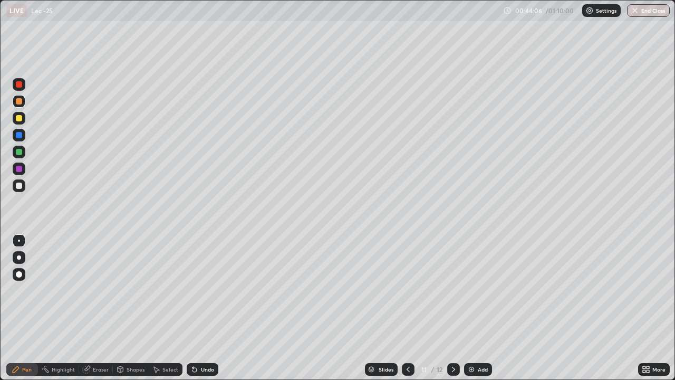
click at [21, 188] on div at bounding box center [19, 186] width 6 height 6
click at [23, 121] on div at bounding box center [19, 118] width 13 height 13
click at [475, 308] on div "Add" at bounding box center [478, 369] width 28 height 13
click at [407, 308] on icon at bounding box center [408, 369] width 8 height 8
click at [454, 308] on icon at bounding box center [454, 369] width 8 height 8
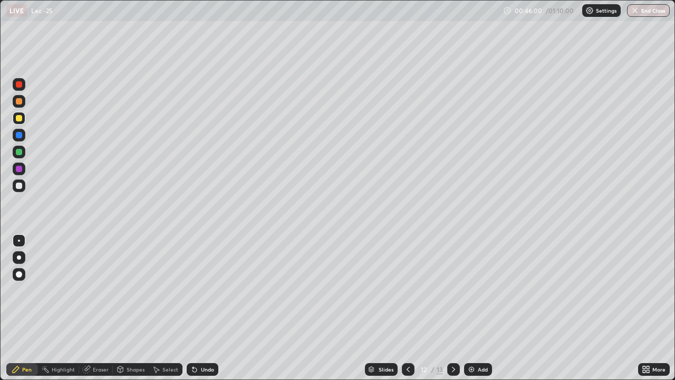
click at [22, 188] on div at bounding box center [19, 185] width 13 height 13
click at [21, 103] on div at bounding box center [19, 101] width 6 height 6
click at [164, 308] on div "Select" at bounding box center [171, 369] width 16 height 5
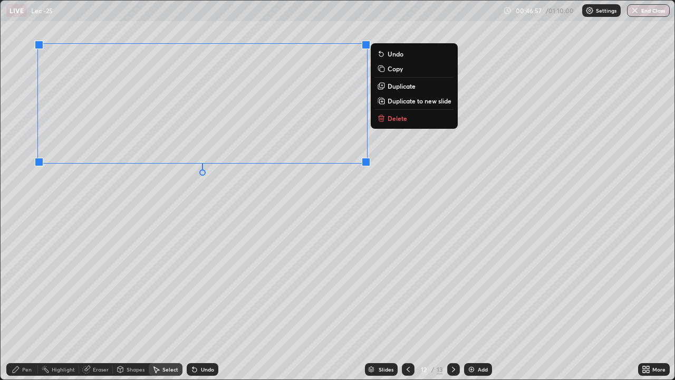
click at [191, 189] on div "0 ° Undo Copy Duplicate Duplicate to new slide Delete" at bounding box center [338, 190] width 674 height 379
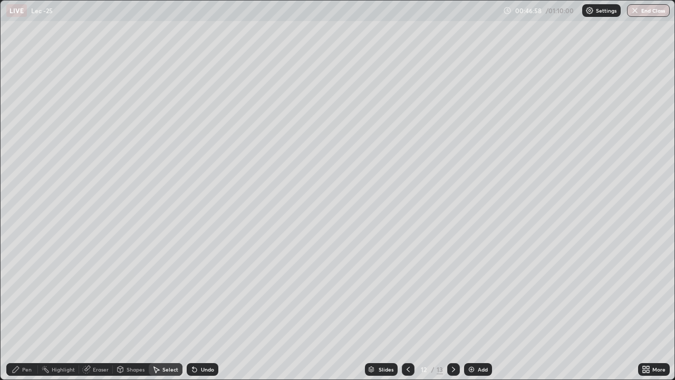
click at [27, 308] on div "Pen" at bounding box center [26, 369] width 9 height 5
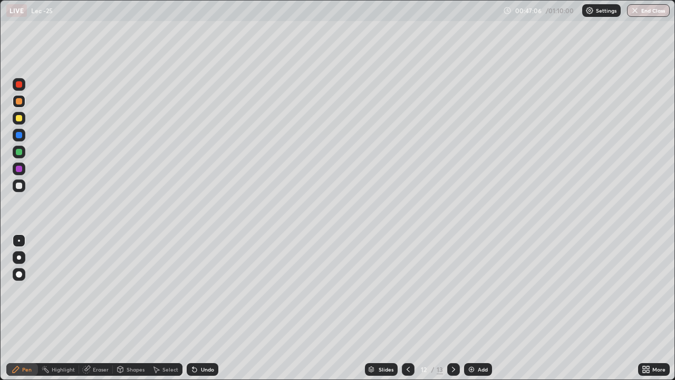
click at [650, 308] on icon at bounding box center [648, 371] width 3 height 3
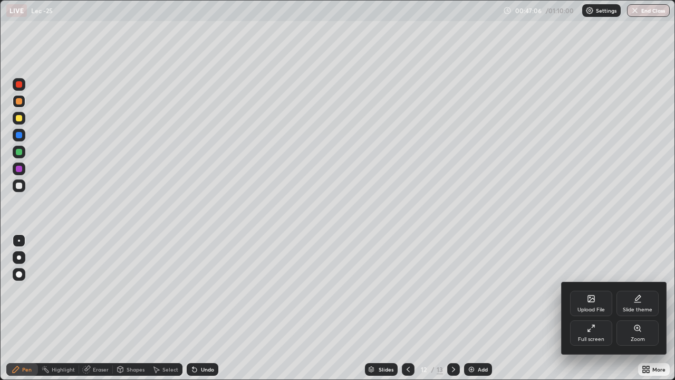
click at [593, 308] on div "Full screen" at bounding box center [591, 332] width 42 height 25
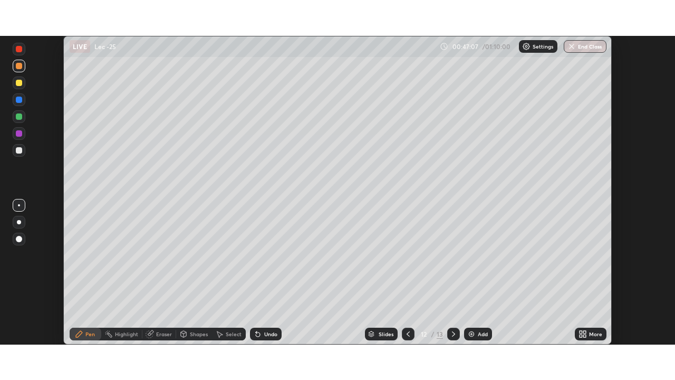
scroll to position [52454, 52087]
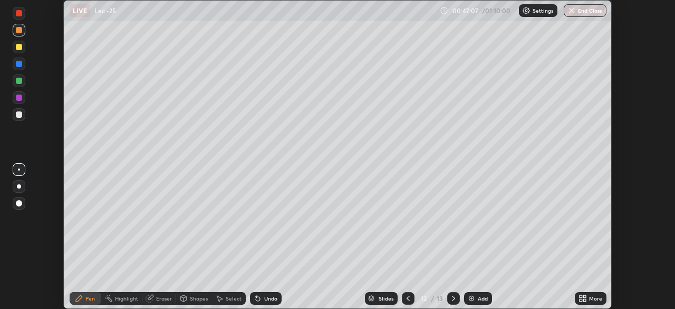
click at [593, 299] on div "More" at bounding box center [595, 297] width 13 height 5
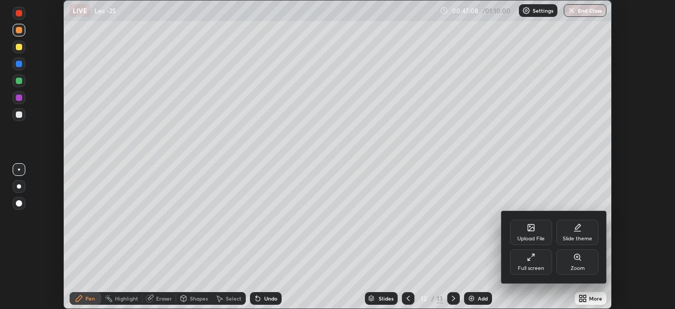
click at [532, 263] on div "Full screen" at bounding box center [531, 261] width 42 height 25
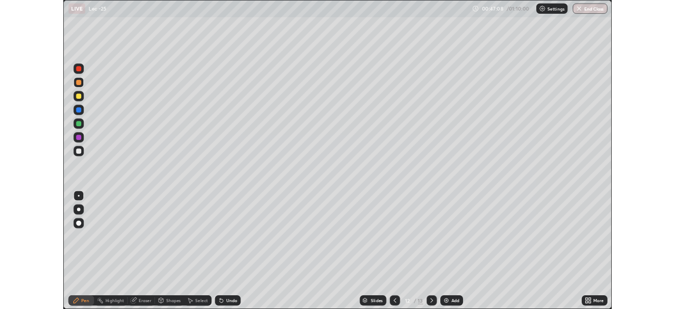
scroll to position [380, 675]
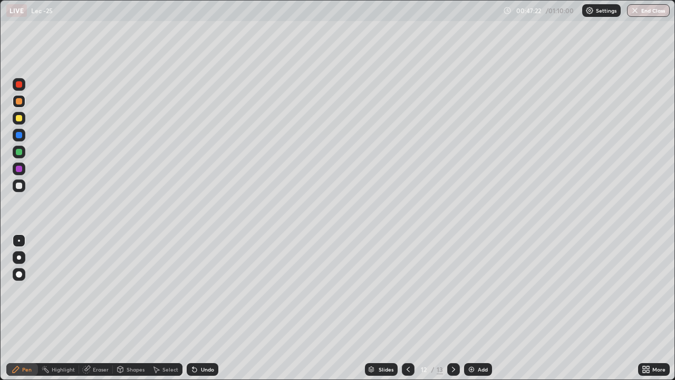
click at [21, 190] on div at bounding box center [19, 185] width 13 height 13
click at [21, 116] on div at bounding box center [19, 118] width 6 height 6
click at [474, 308] on img at bounding box center [471, 369] width 8 height 8
click at [21, 186] on div at bounding box center [19, 186] width 6 height 6
click at [97, 308] on div "Eraser" at bounding box center [101, 369] width 16 height 5
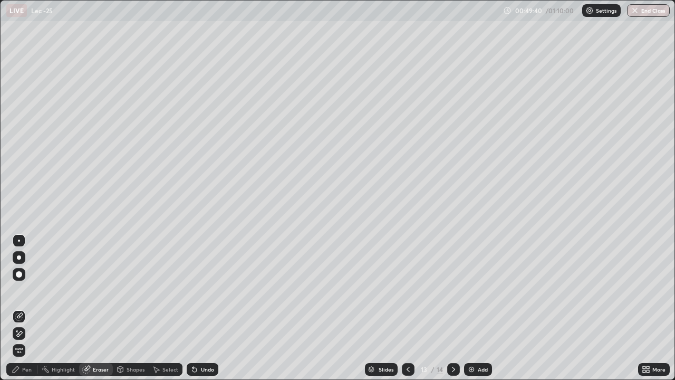
click at [28, 308] on div "Pen" at bounding box center [26, 369] width 9 height 5
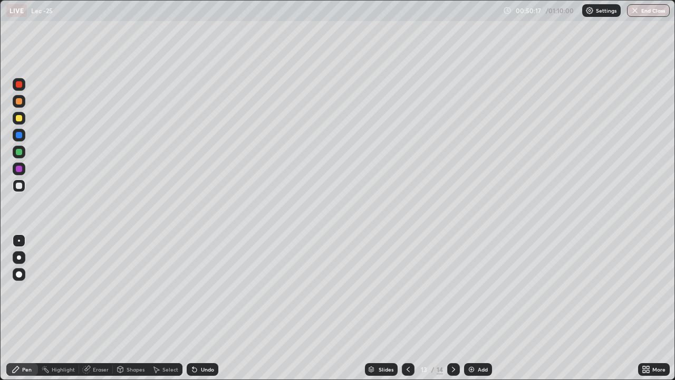
click at [17, 119] on div at bounding box center [19, 118] width 6 height 6
click at [160, 308] on div "Select" at bounding box center [166, 369] width 34 height 13
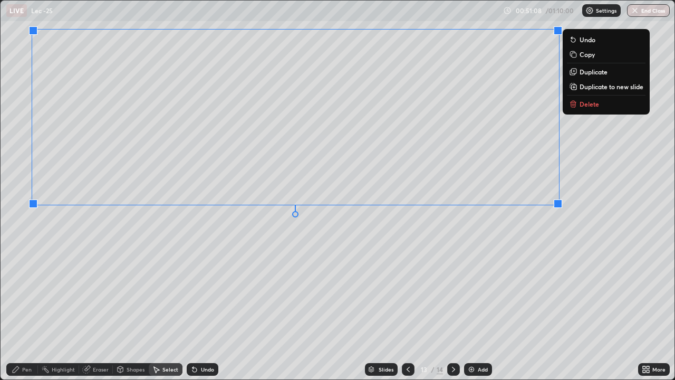
click at [370, 245] on div "0 ° Undo Copy Duplicate Duplicate to new slide Delete" at bounding box center [338, 190] width 674 height 379
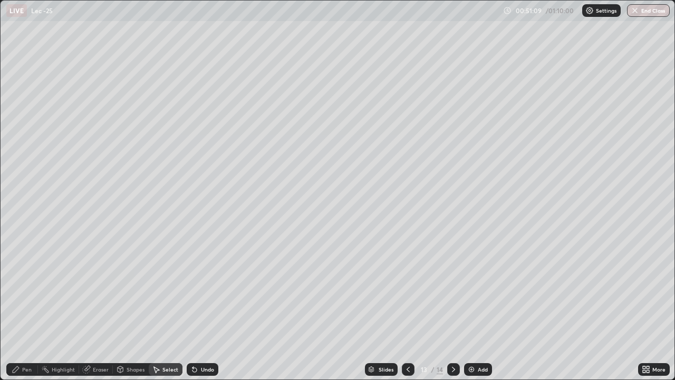
click at [29, 308] on div "Pen" at bounding box center [26, 369] width 9 height 5
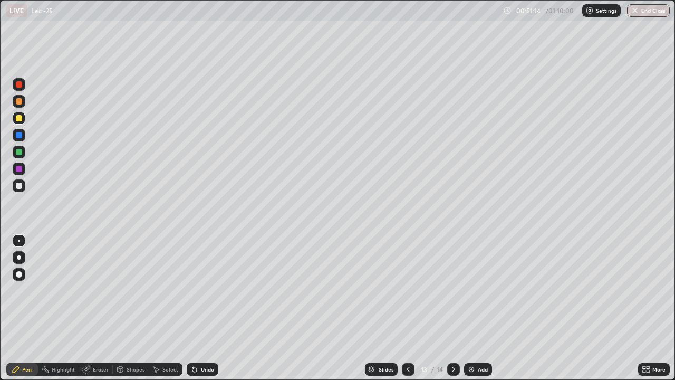
click at [647, 308] on icon at bounding box center [648, 371] width 3 height 3
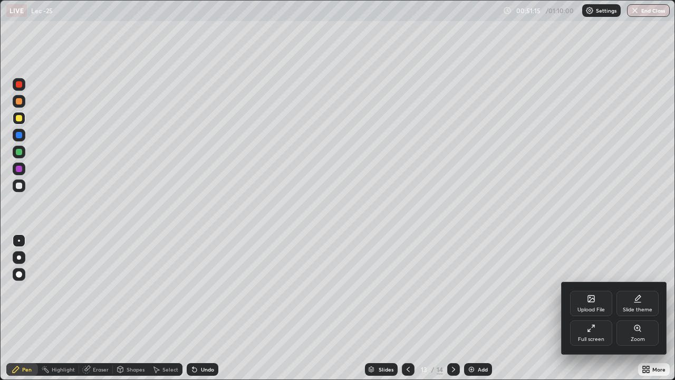
click at [591, 308] on icon at bounding box center [591, 328] width 8 height 8
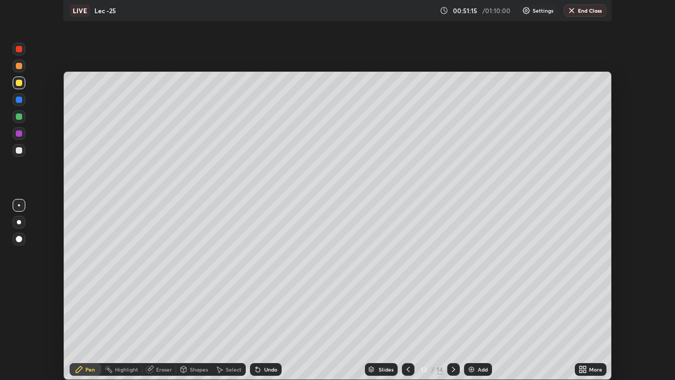
scroll to position [52454, 52087]
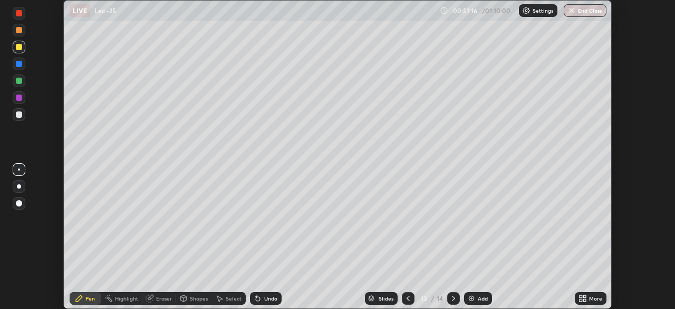
click at [594, 297] on div "More" at bounding box center [595, 297] width 13 height 5
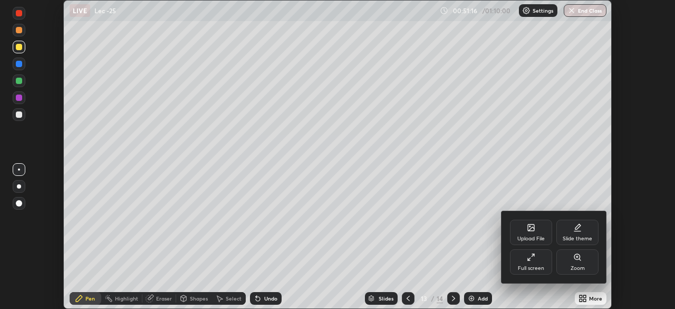
click at [536, 262] on div "Full screen" at bounding box center [531, 261] width 42 height 25
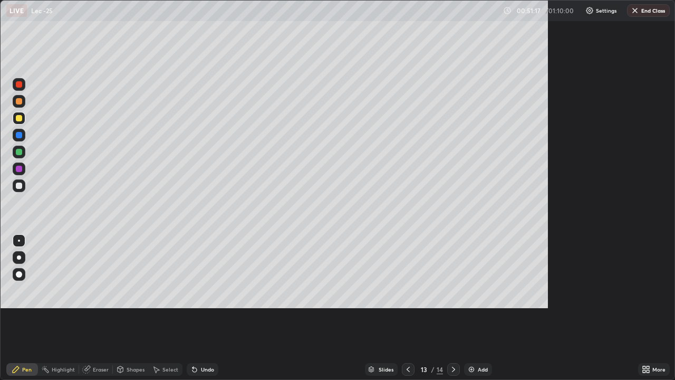
scroll to position [380, 675]
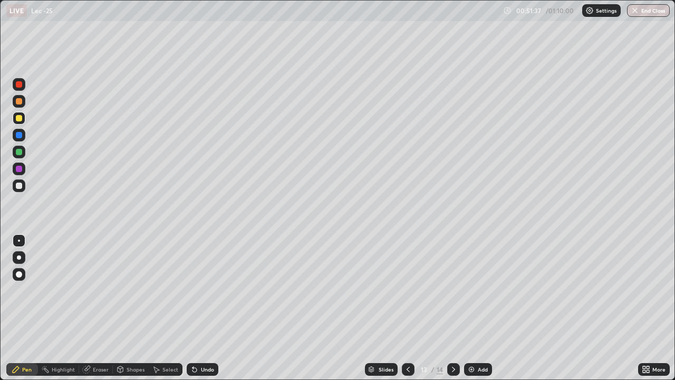
click at [94, 308] on div "Eraser" at bounding box center [101, 369] width 16 height 5
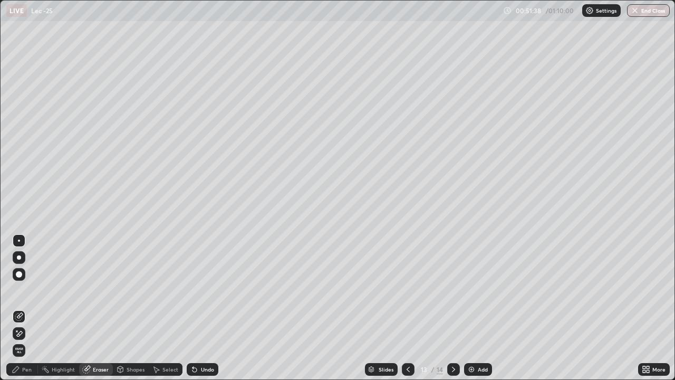
click at [27, 308] on div "Pen" at bounding box center [26, 369] width 9 height 5
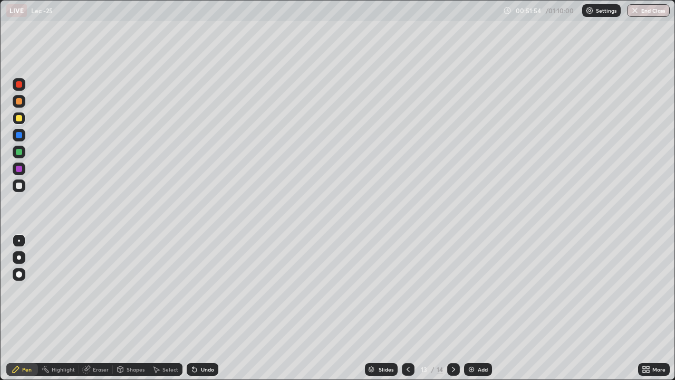
click at [21, 184] on div at bounding box center [19, 186] width 6 height 6
click at [407, 308] on icon at bounding box center [408, 369] width 8 height 8
click at [408, 308] on icon at bounding box center [408, 369] width 8 height 8
click at [409, 308] on icon at bounding box center [408, 369] width 8 height 8
click at [408, 308] on icon at bounding box center [408, 369] width 3 height 5
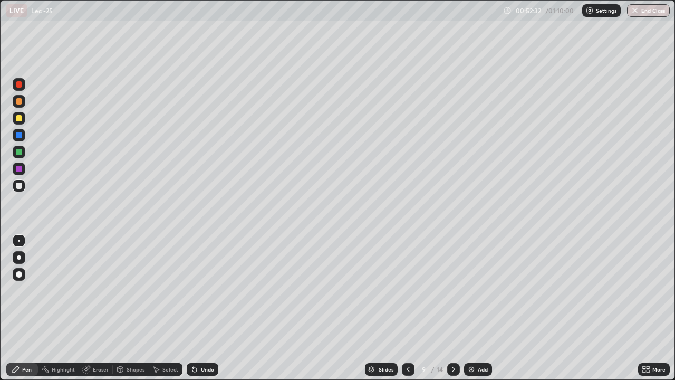
click at [454, 308] on icon at bounding box center [454, 369] width 8 height 8
click at [453, 308] on icon at bounding box center [454, 369] width 8 height 8
click at [455, 308] on div at bounding box center [453, 369] width 13 height 13
click at [458, 308] on div at bounding box center [453, 369] width 13 height 13
click at [456, 308] on icon at bounding box center [454, 369] width 8 height 8
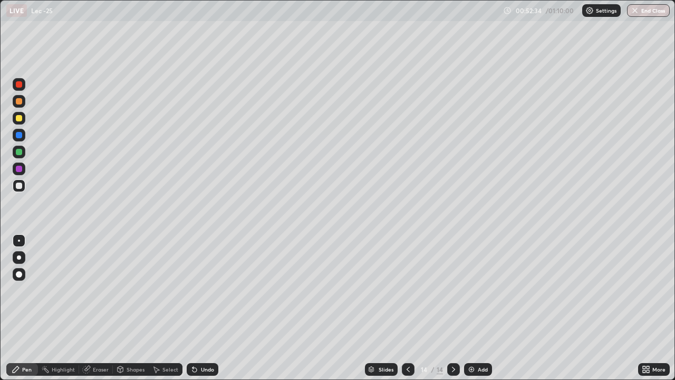
click at [404, 308] on icon at bounding box center [408, 369] width 8 height 8
click at [19, 120] on div at bounding box center [19, 118] width 6 height 6
click at [641, 10] on button "End Class" at bounding box center [648, 10] width 43 height 13
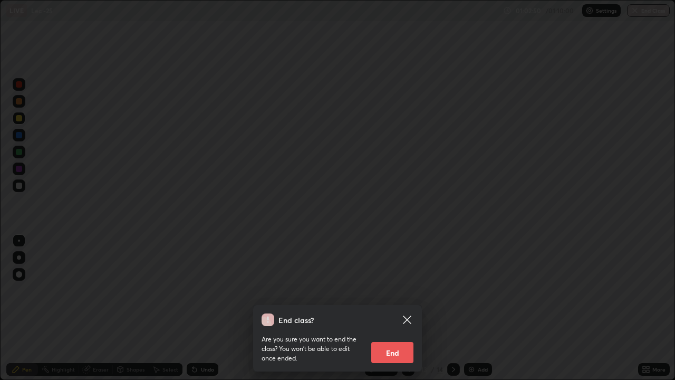
click at [397, 308] on button "End" at bounding box center [392, 352] width 42 height 21
